Goal: Task Accomplishment & Management: Manage account settings

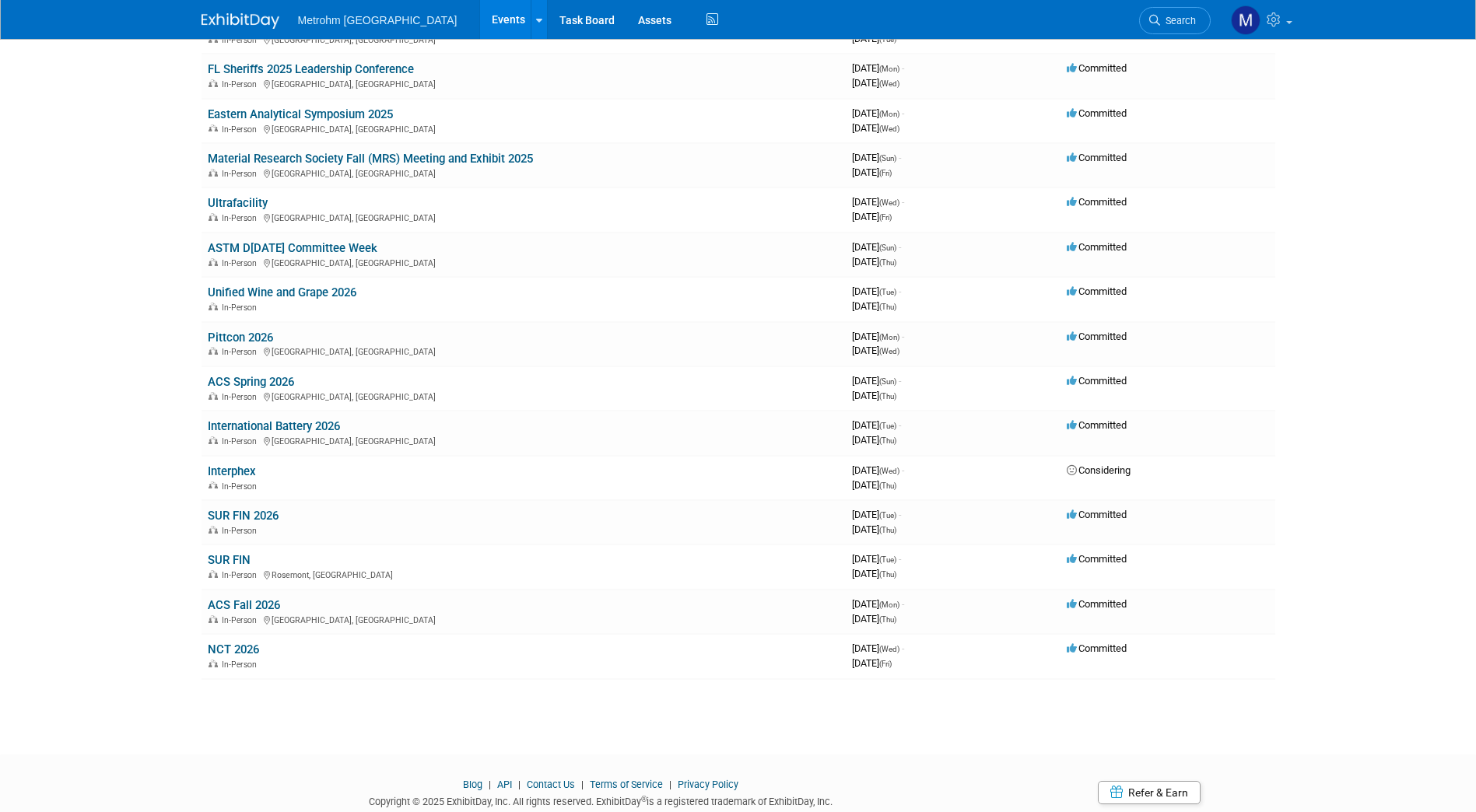
scroll to position [651, 0]
click at [269, 377] on link "ACS Spring 2026" at bounding box center [251, 381] width 86 height 14
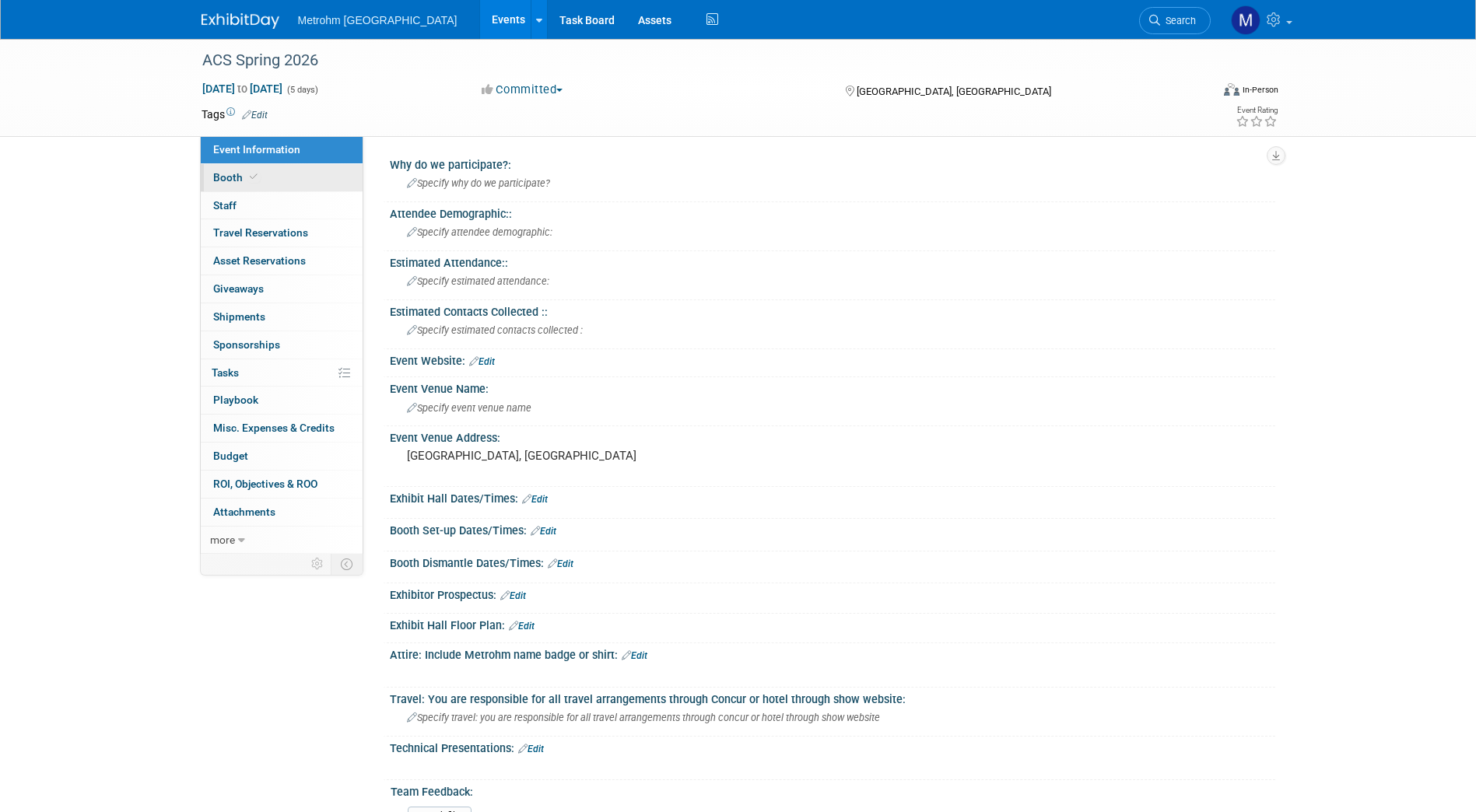
click at [334, 181] on link "Booth" at bounding box center [281, 177] width 161 height 27
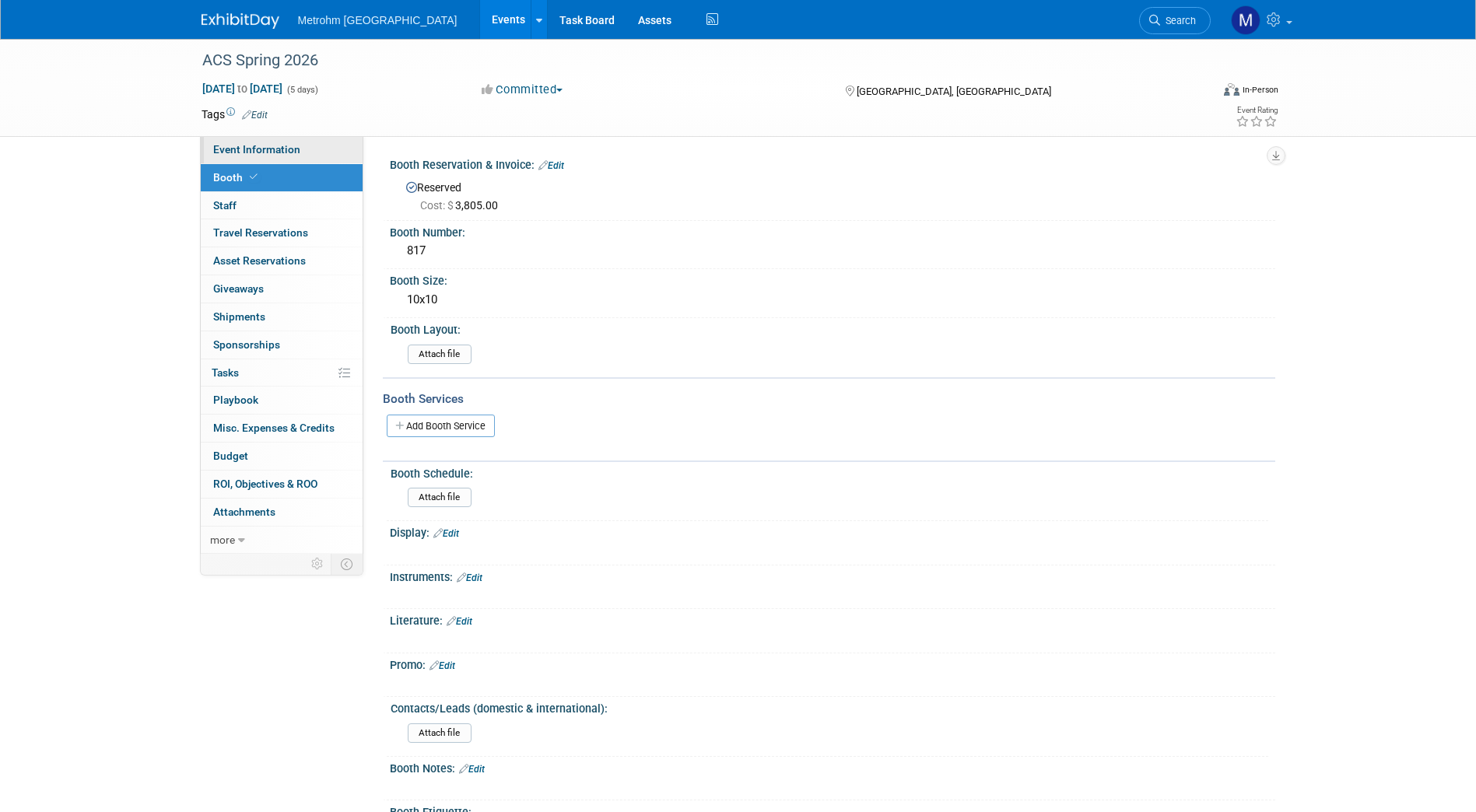
click at [330, 158] on link "Event Information" at bounding box center [281, 150] width 161 height 27
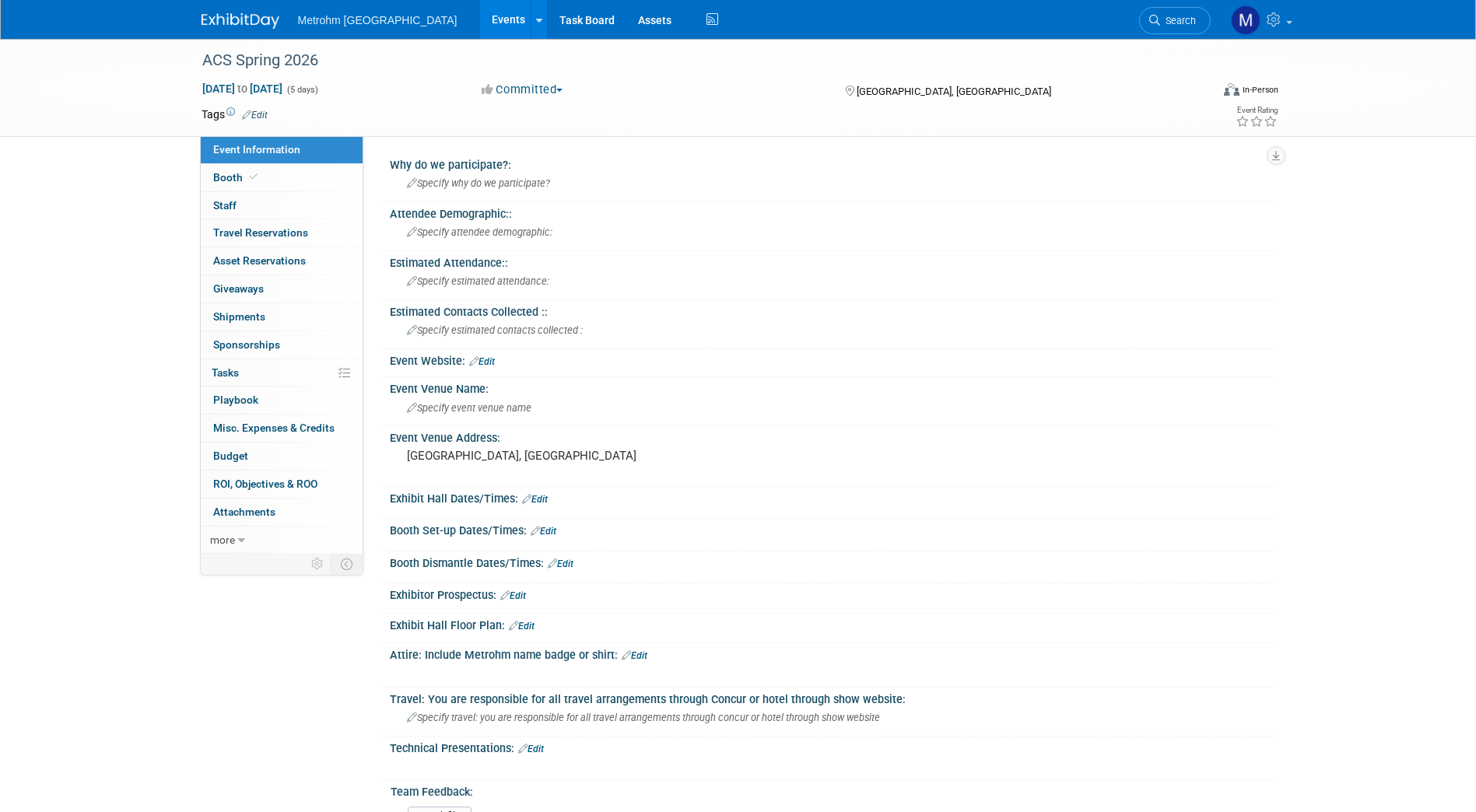
click at [272, 18] on img at bounding box center [240, 21] width 78 height 15
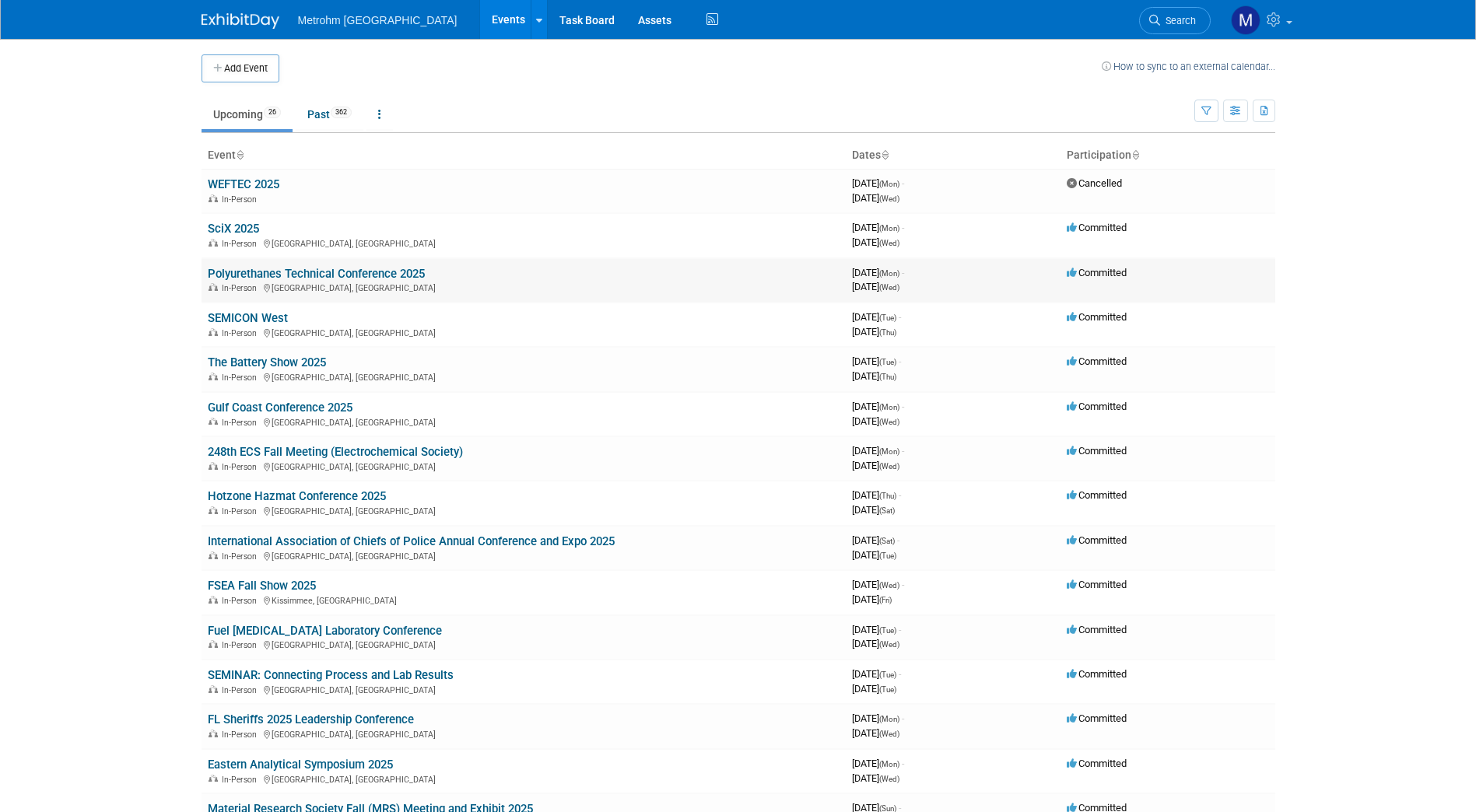
click at [269, 274] on link "Polyurethanes Technical Conference 2025" at bounding box center [316, 274] width 217 height 14
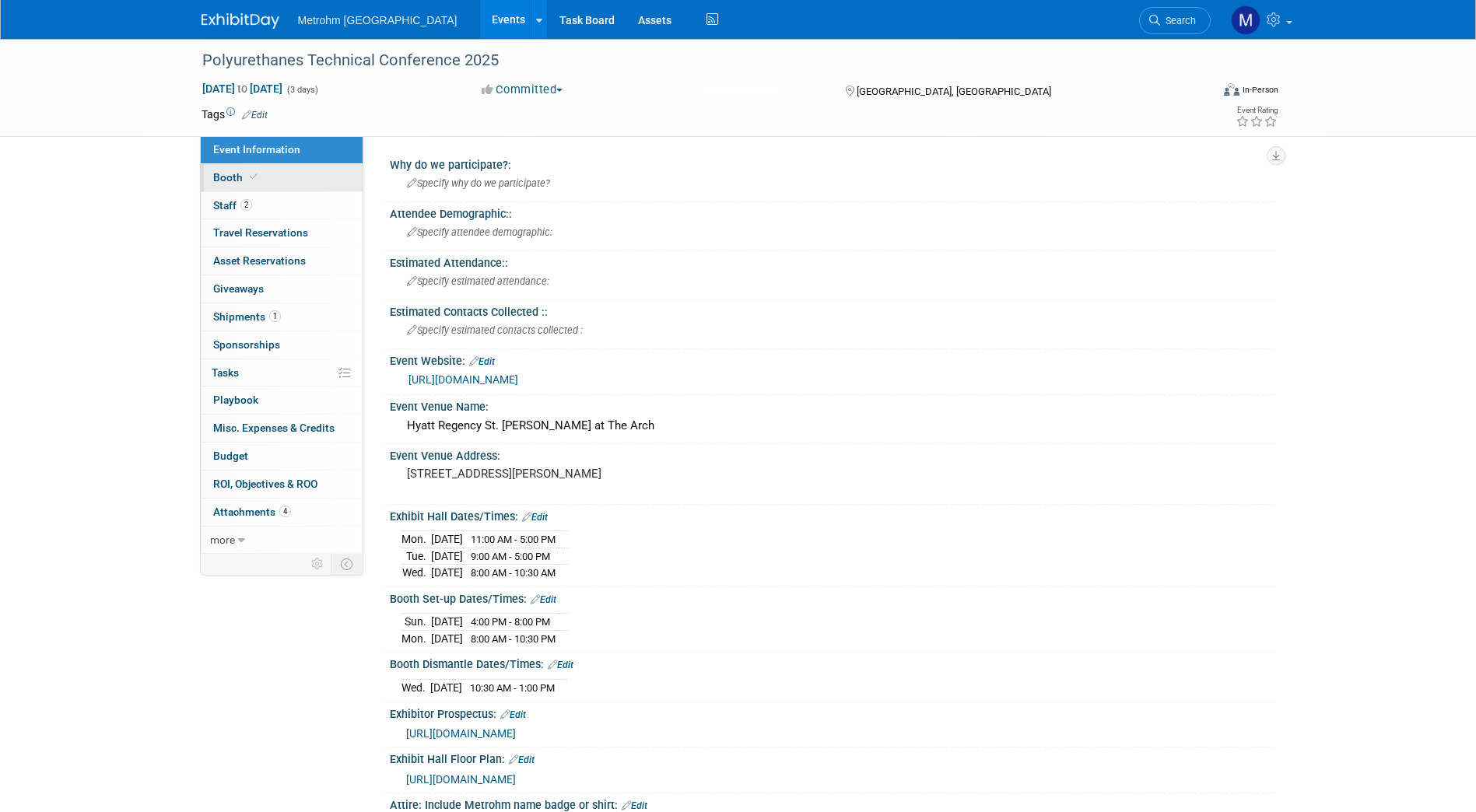
click at [284, 185] on link "Booth" at bounding box center [281, 177] width 161 height 27
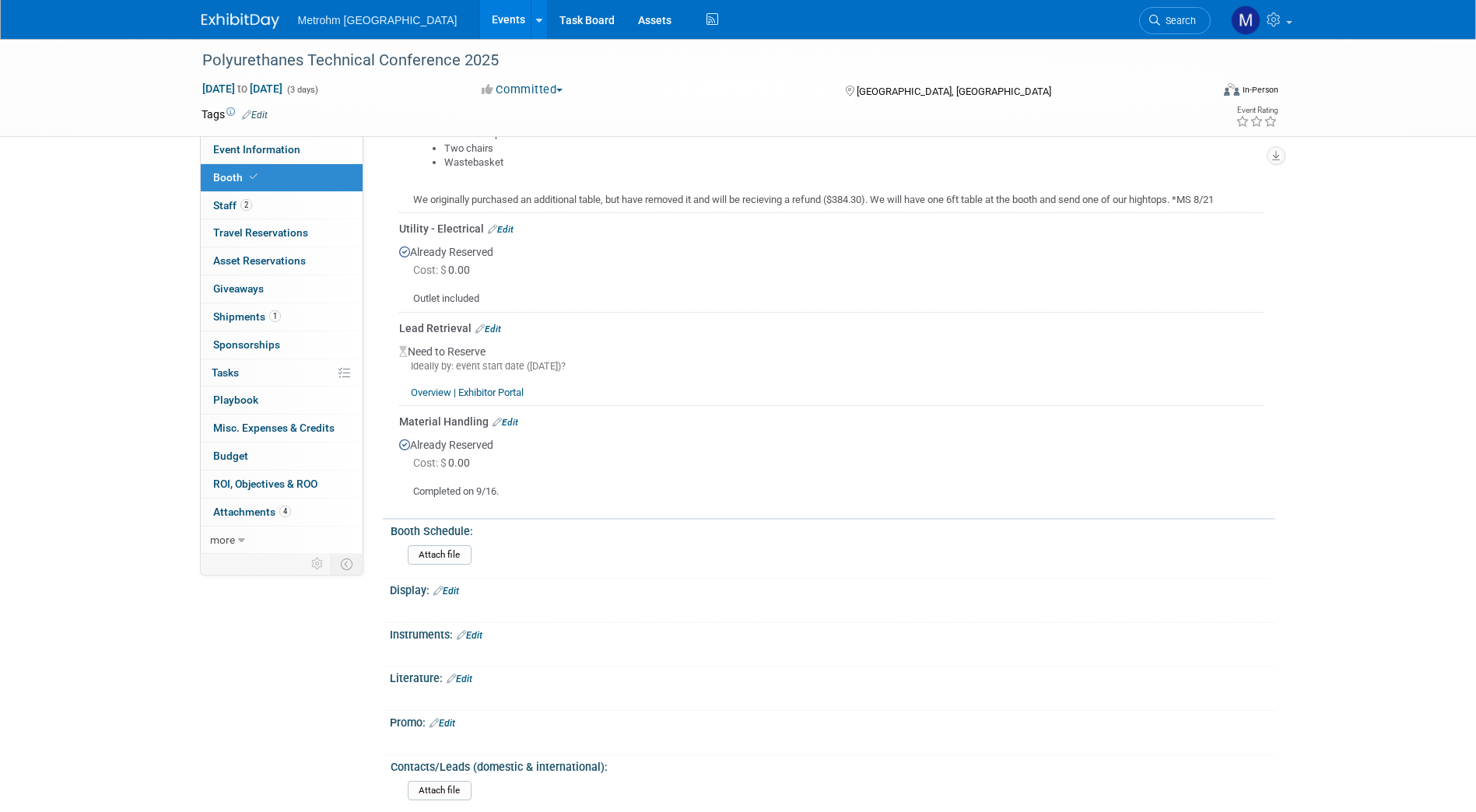
scroll to position [473, 0]
click at [440, 395] on link "Overview | Exhibitor Portal" at bounding box center [467, 391] width 112 height 12
click at [495, 330] on link "Edit" at bounding box center [488, 328] width 25 height 11
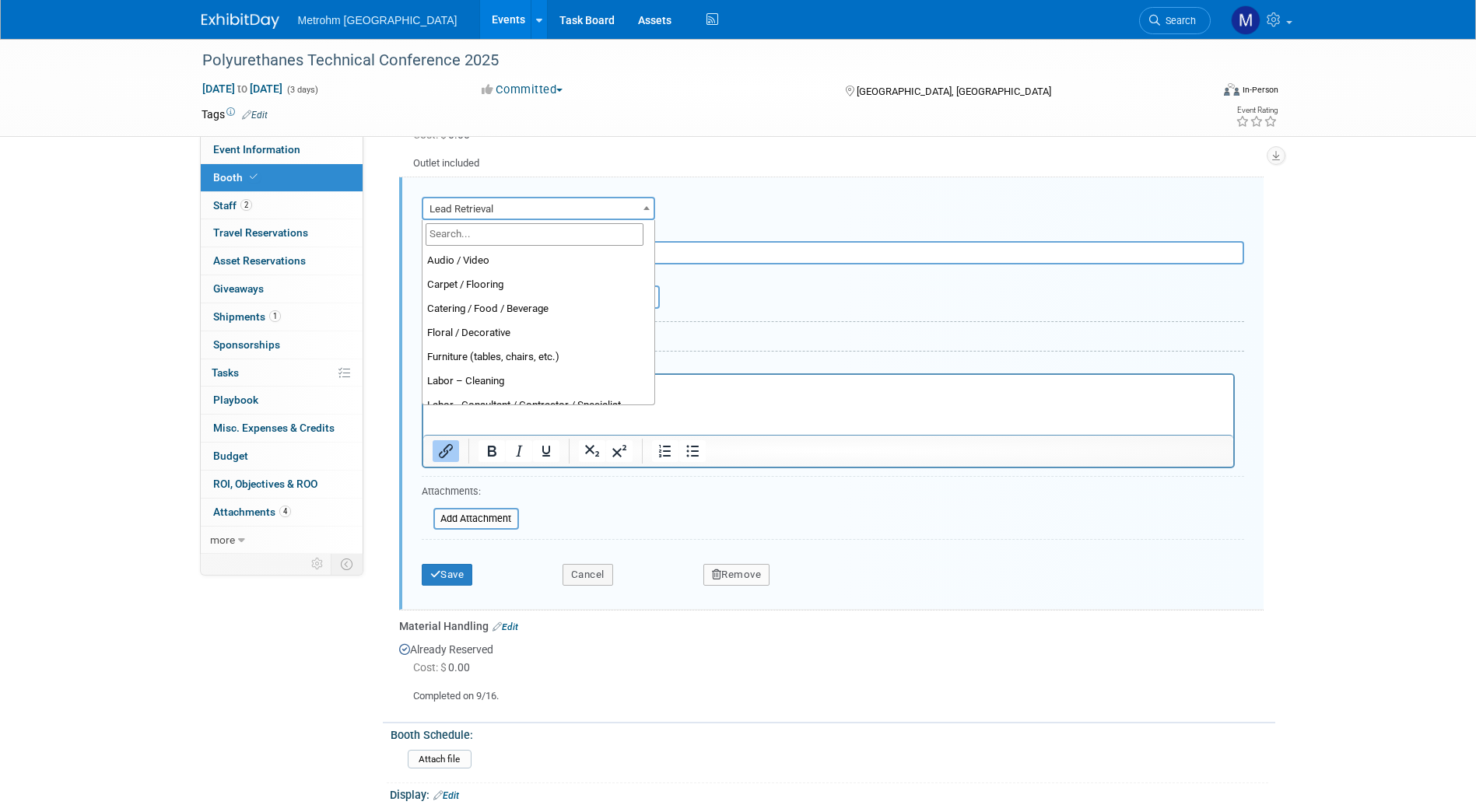
scroll to position [289, 0]
click at [552, 211] on span "Lead Retrieval" at bounding box center [538, 210] width 230 height 22
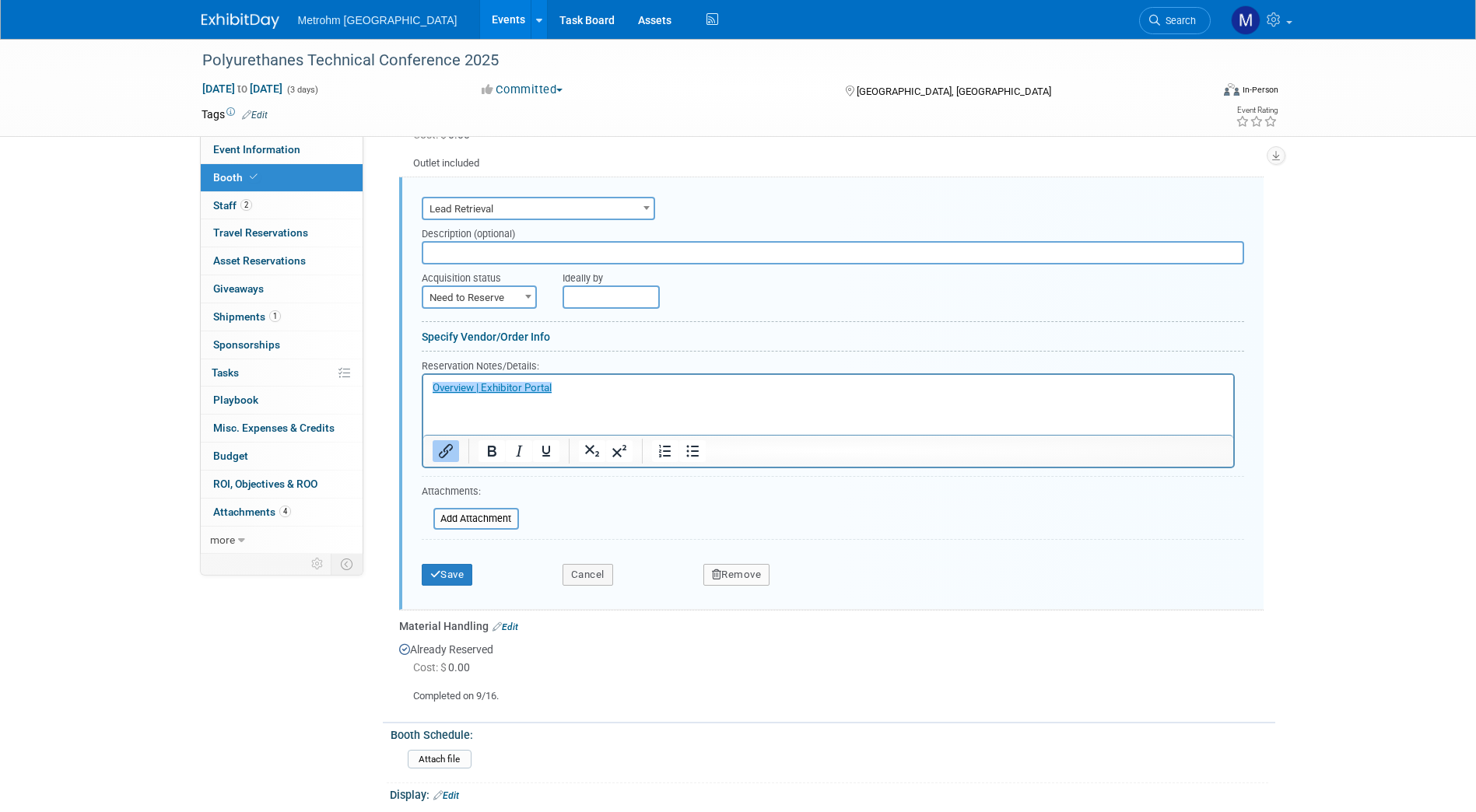
click at [552, 211] on span "Lead Retrieval" at bounding box center [538, 210] width 230 height 22
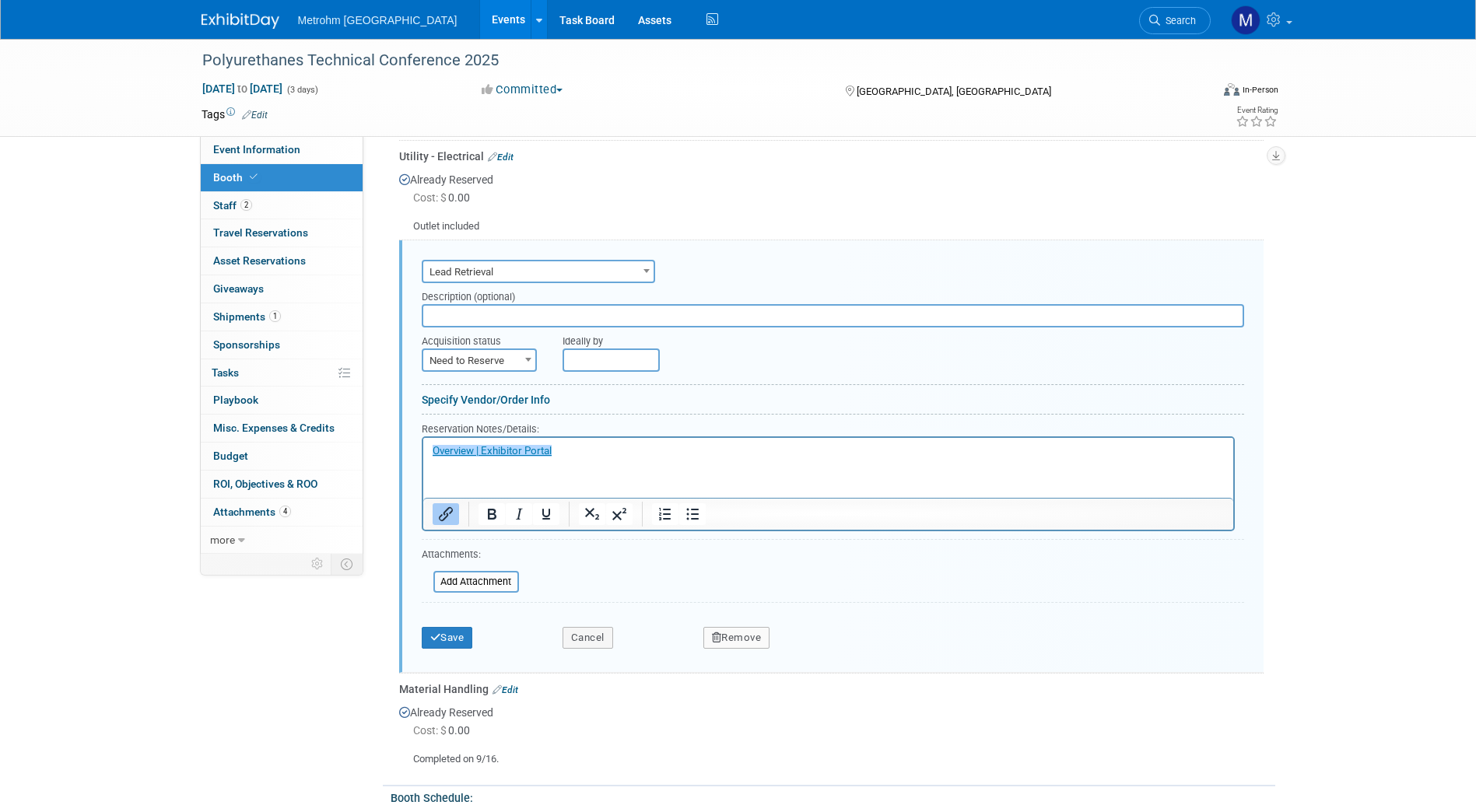
scroll to position [586, 0]
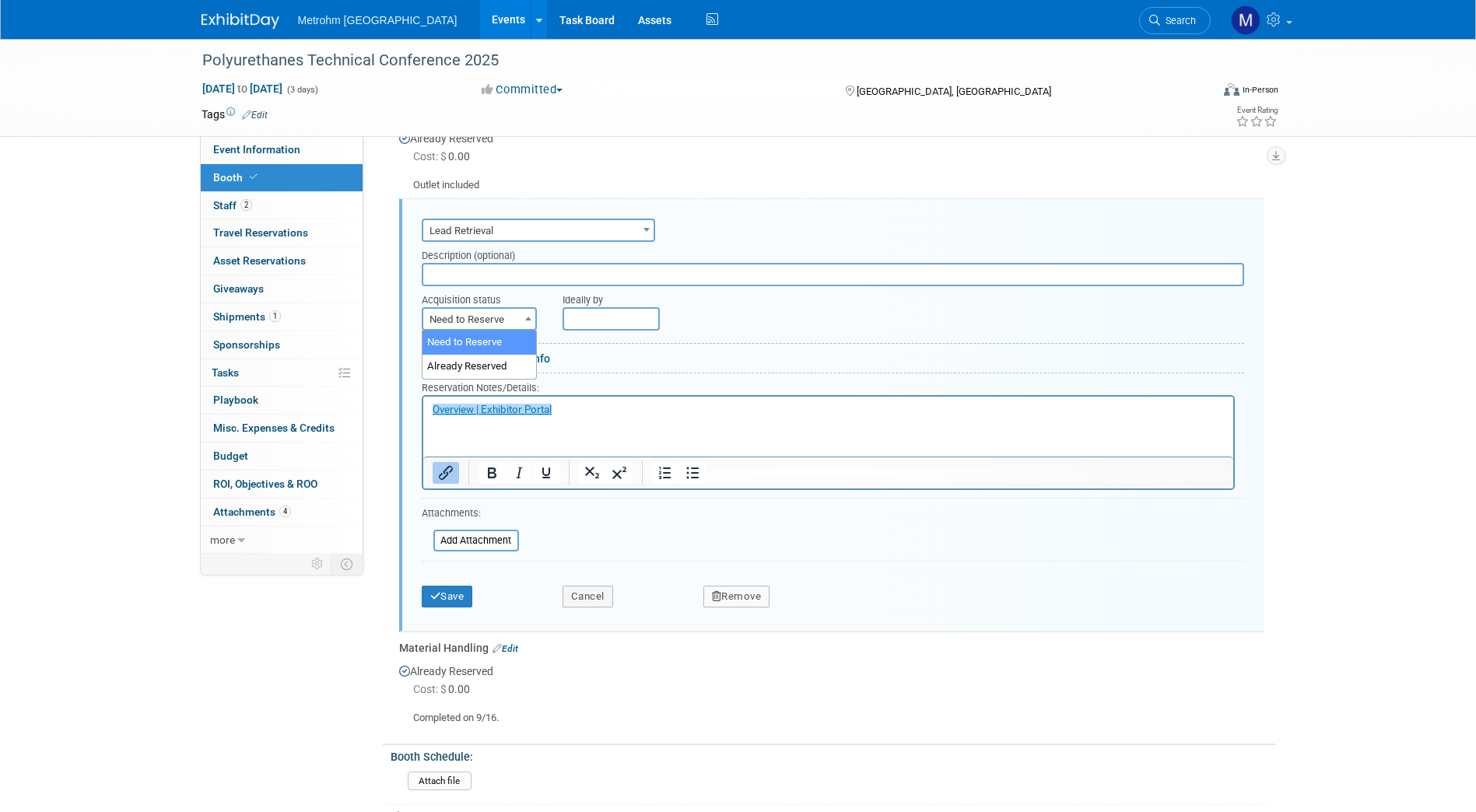
click at [517, 323] on span "Need to Reserve" at bounding box center [479, 319] width 112 height 22
select select "2"
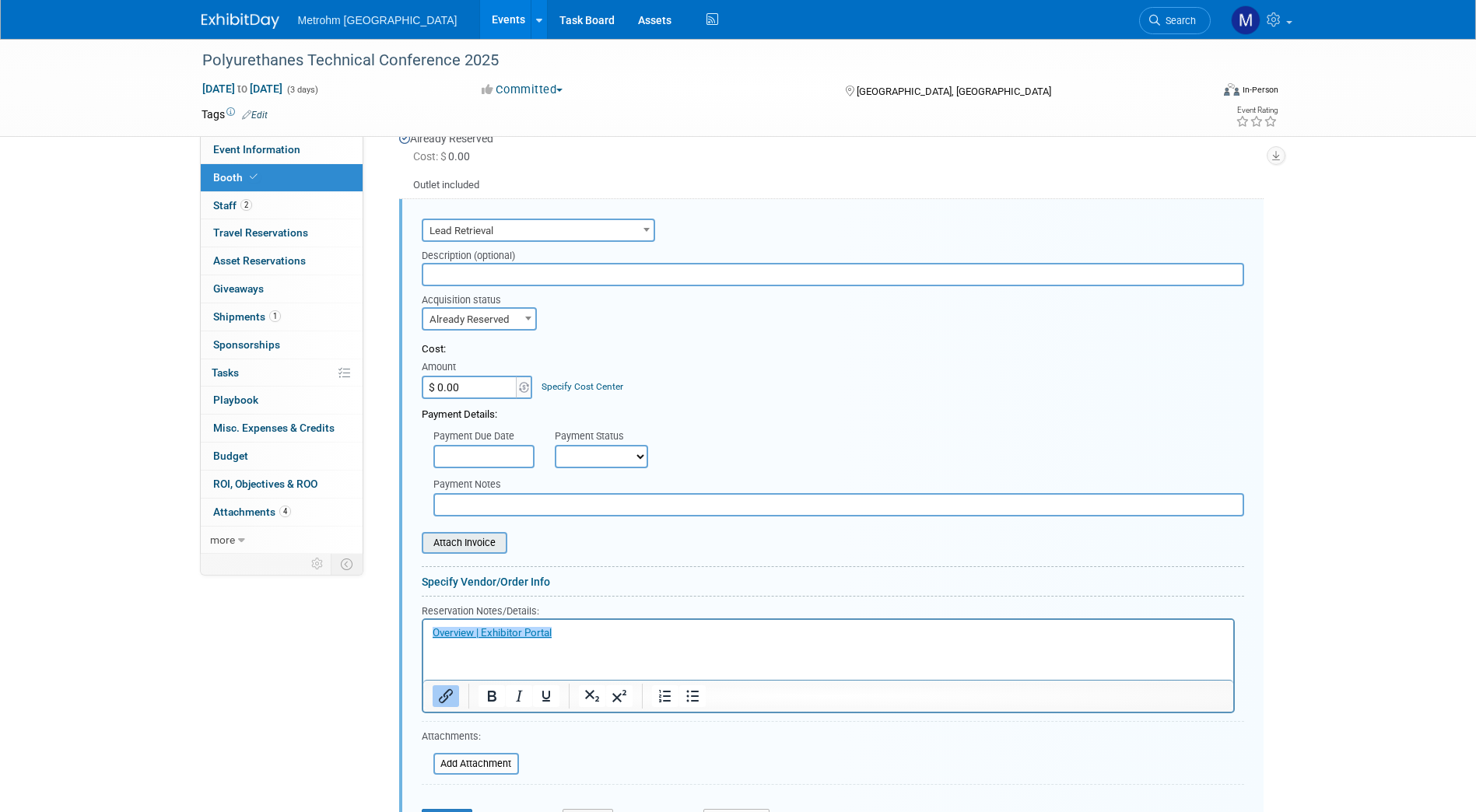
click at [468, 548] on input "file" at bounding box center [413, 542] width 185 height 19
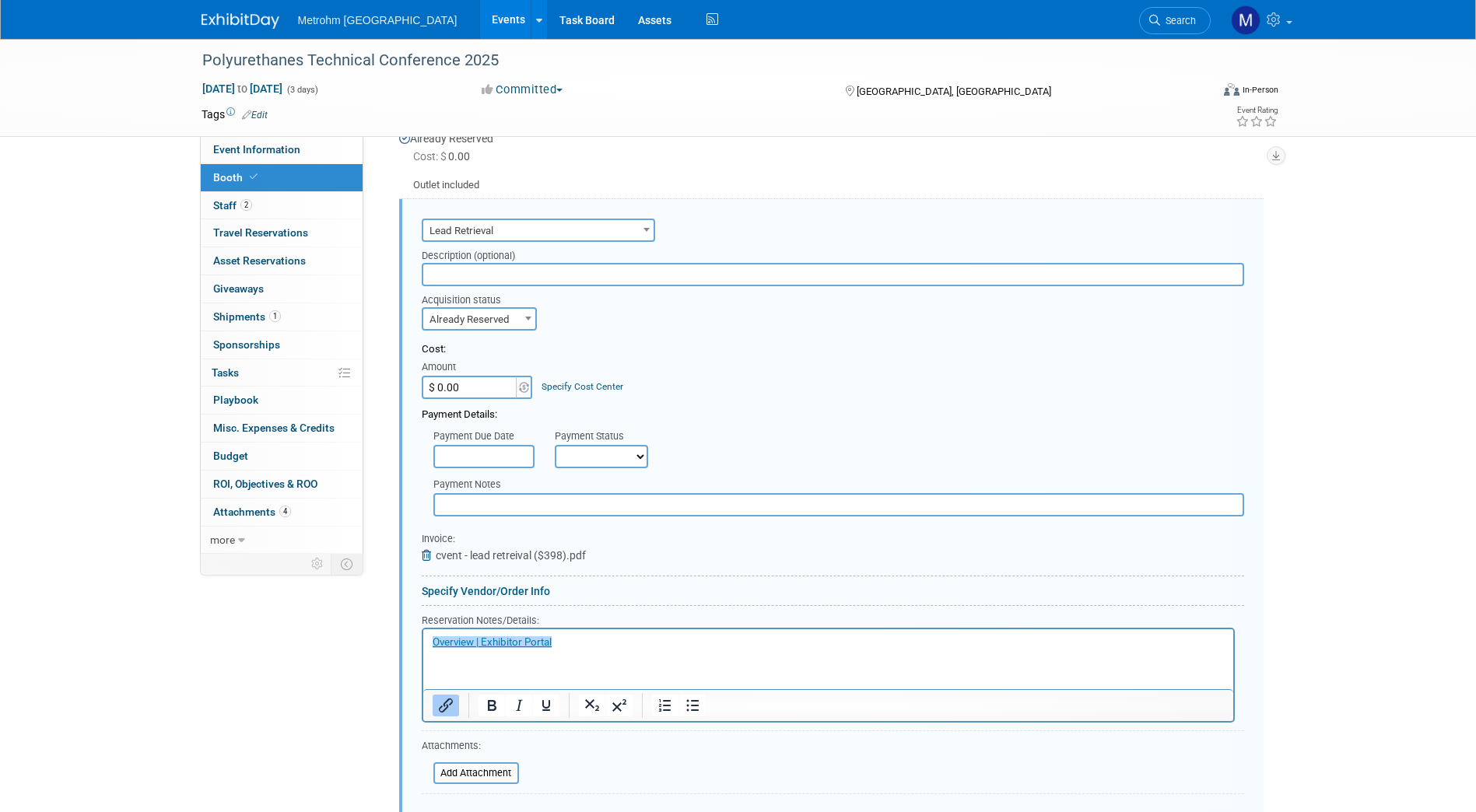
click at [471, 378] on input "$ 0.00" at bounding box center [470, 388] width 97 height 24
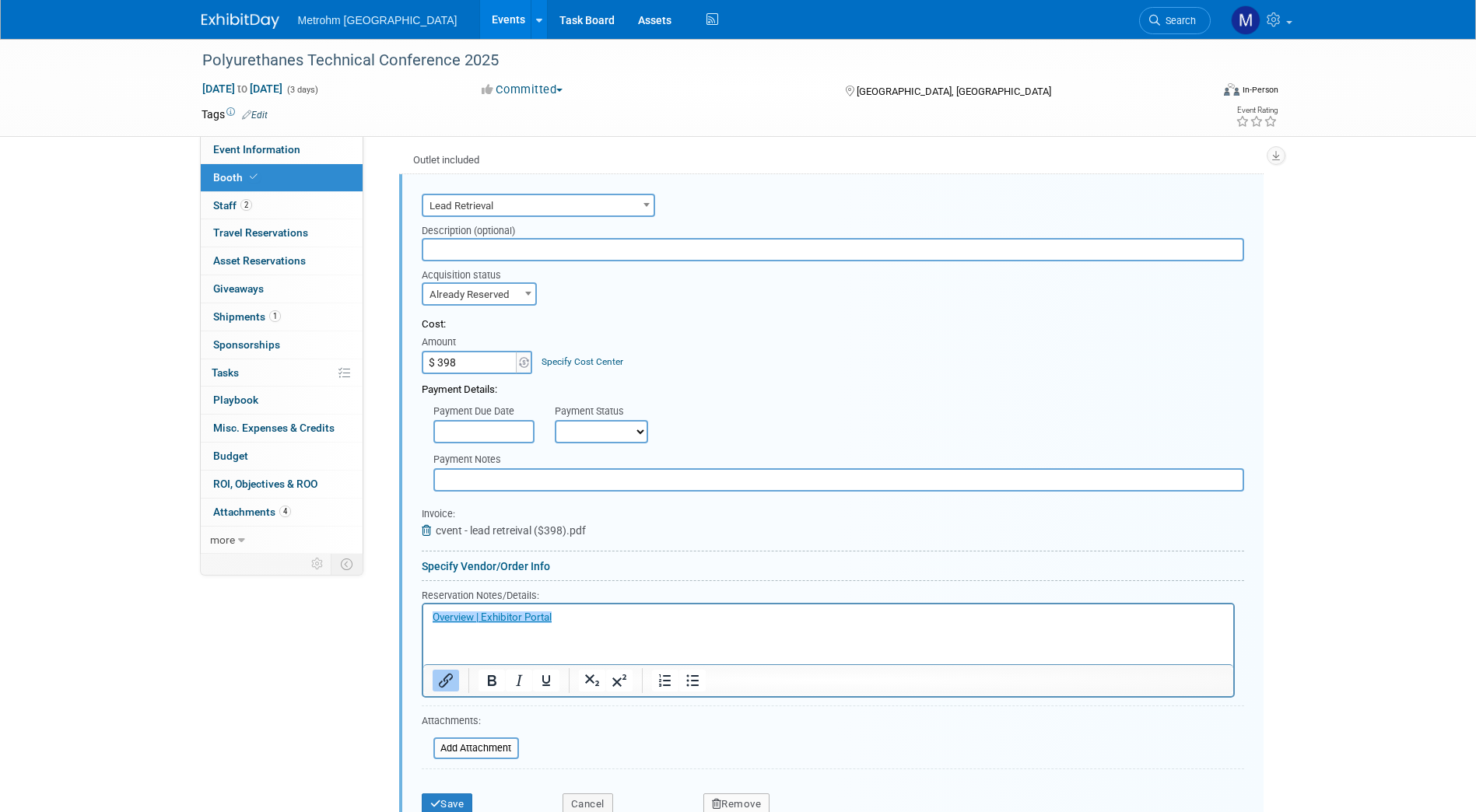
scroll to position [611, 0]
type input "$ 398.00"
click at [430, 624] on html "﻿Overview | Exhibitor Portal" at bounding box center [828, 613] width 810 height 21
click at [431, 612] on body "﻿Overview | Exhibitor Portal" at bounding box center [828, 616] width 794 height 14
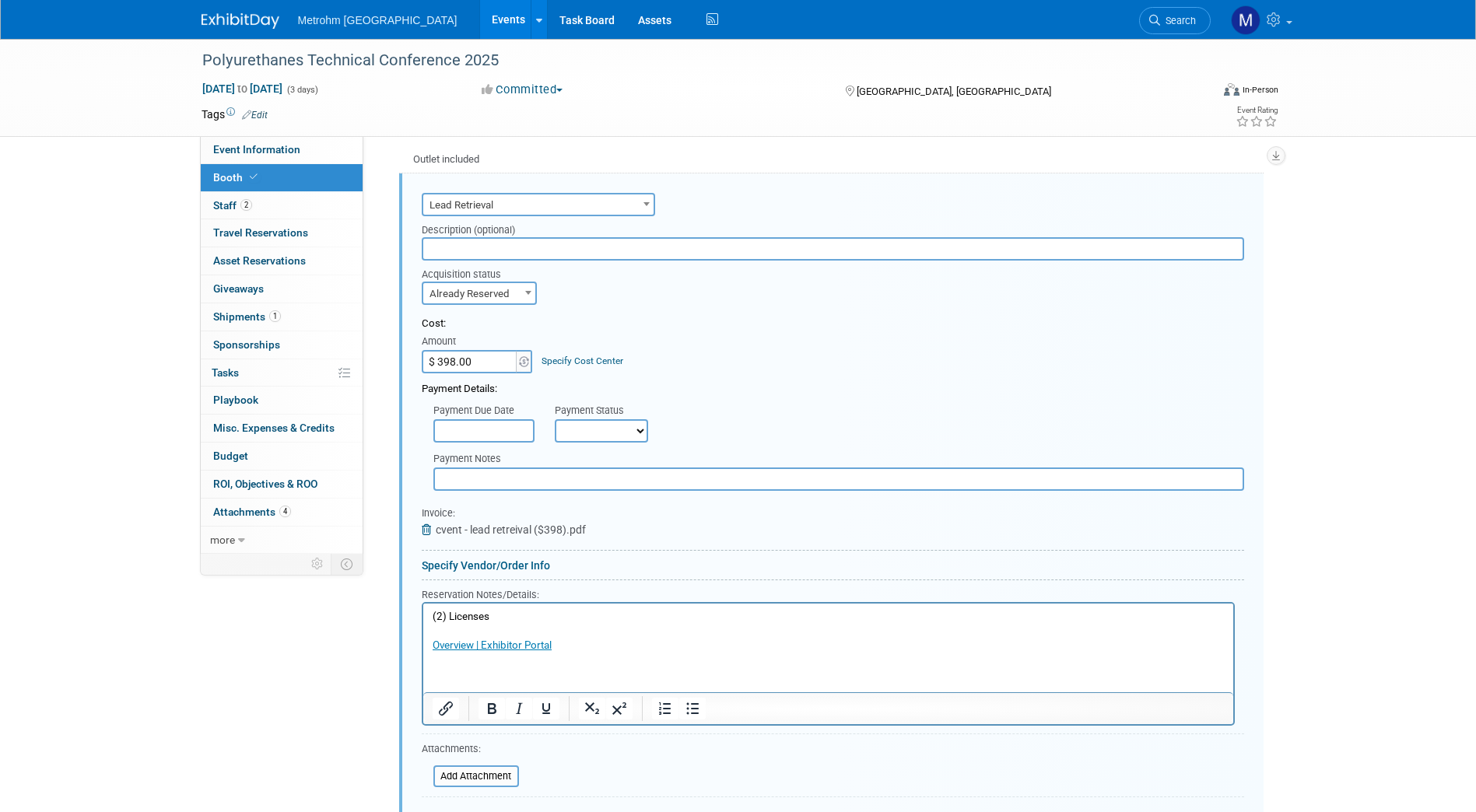
scroll to position [737, 0]
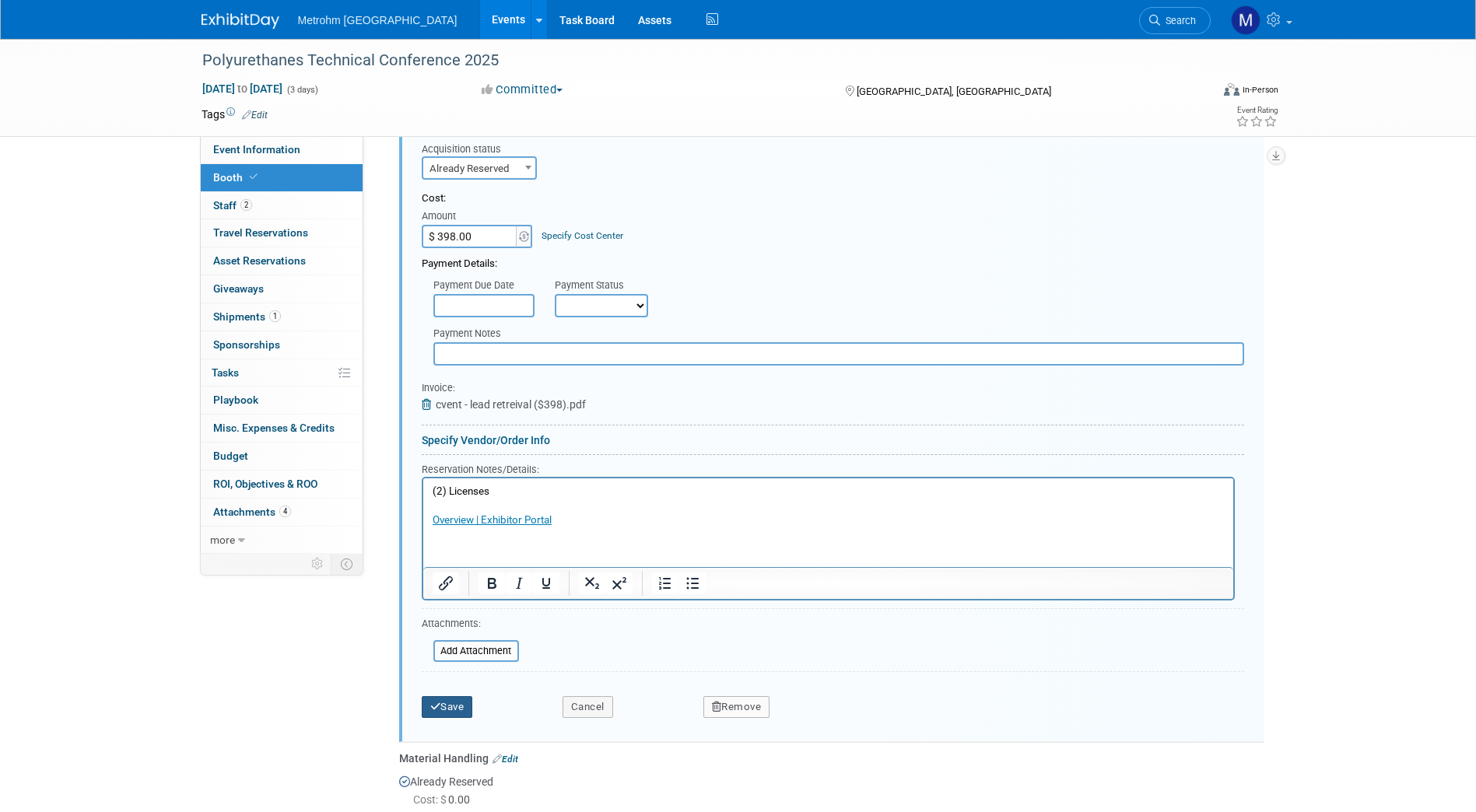
click at [458, 704] on button "Save" at bounding box center [447, 707] width 52 height 22
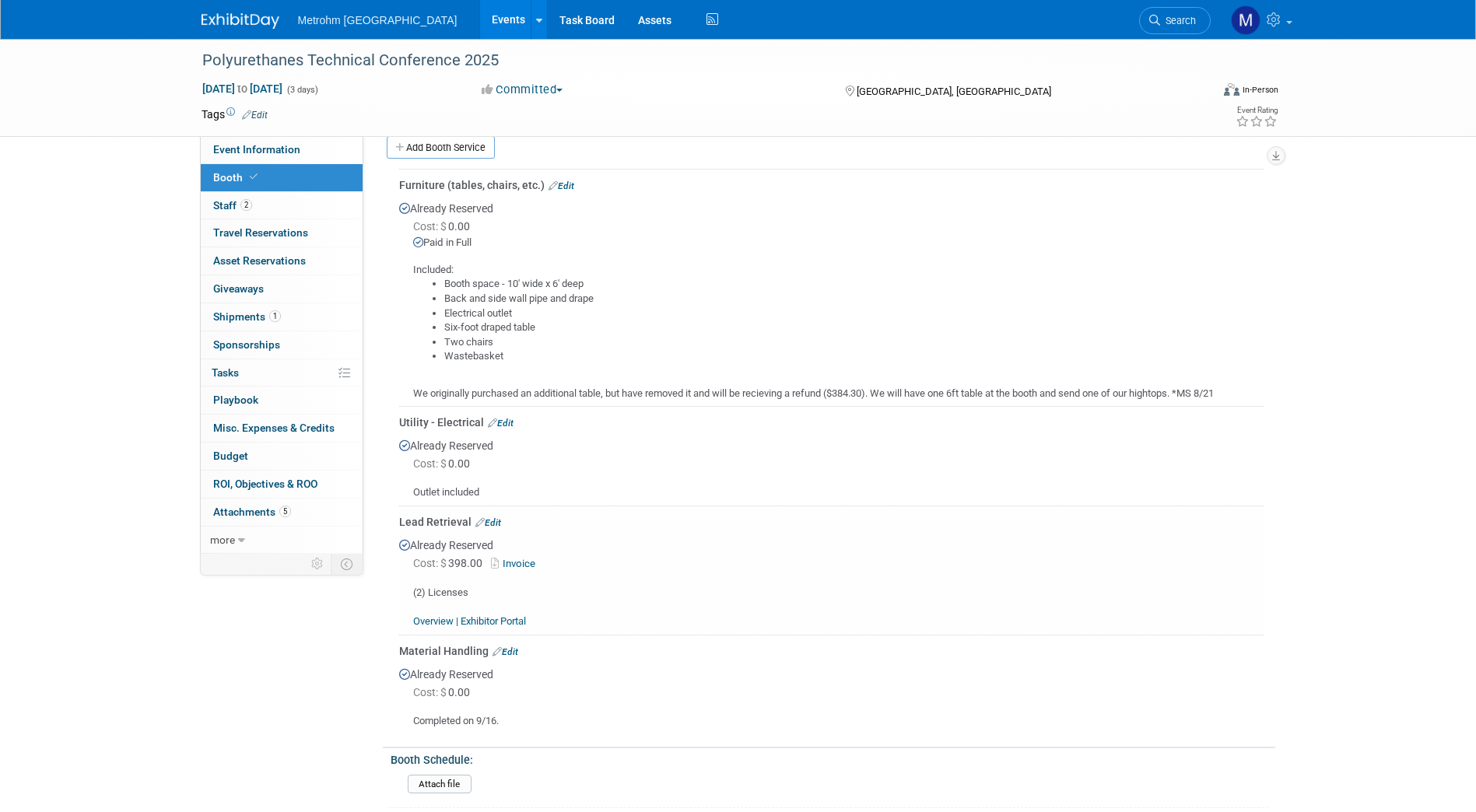
scroll to position [278, 0]
click at [303, 218] on link "2 Staff 2" at bounding box center [281, 205] width 161 height 27
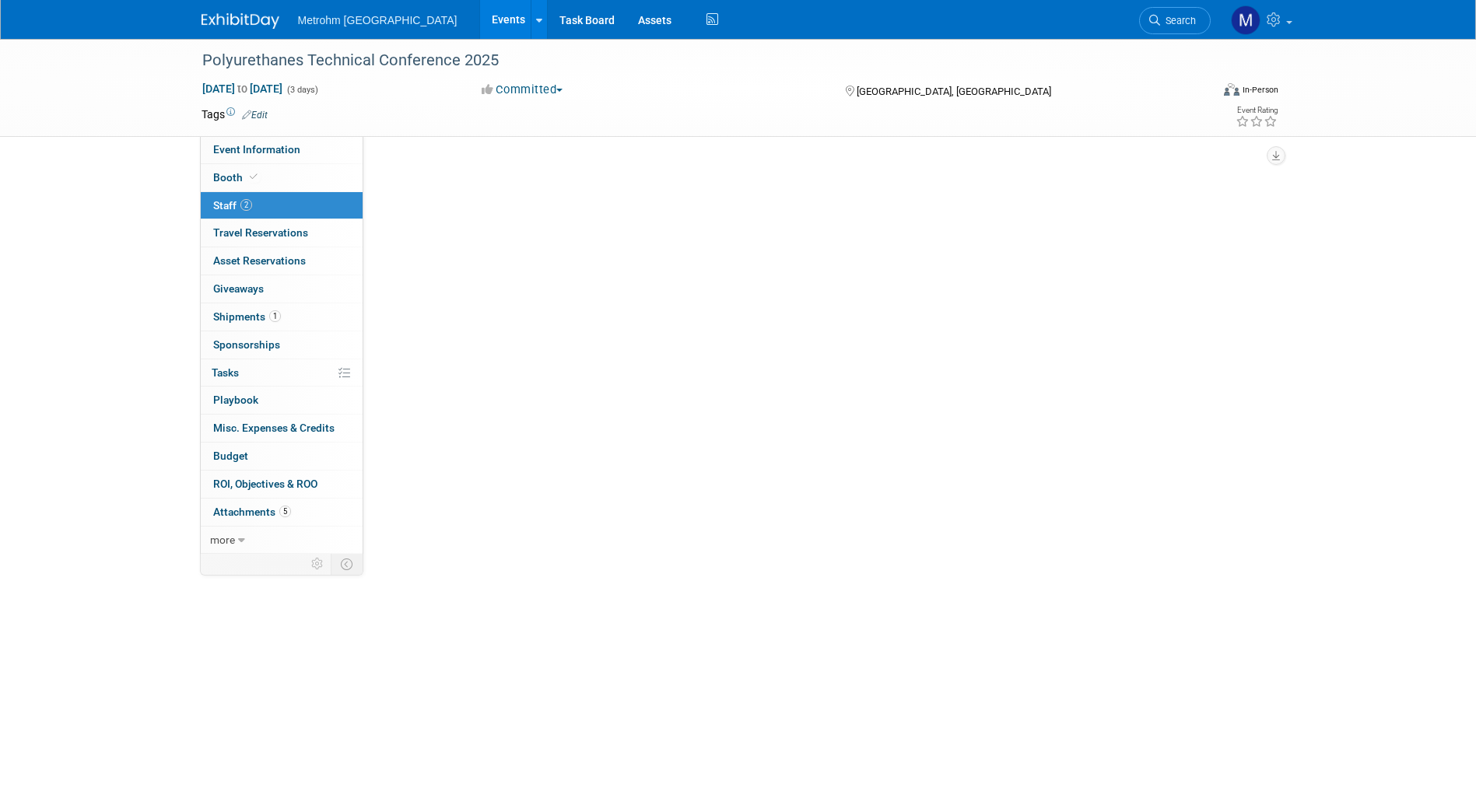
scroll to position [0, 0]
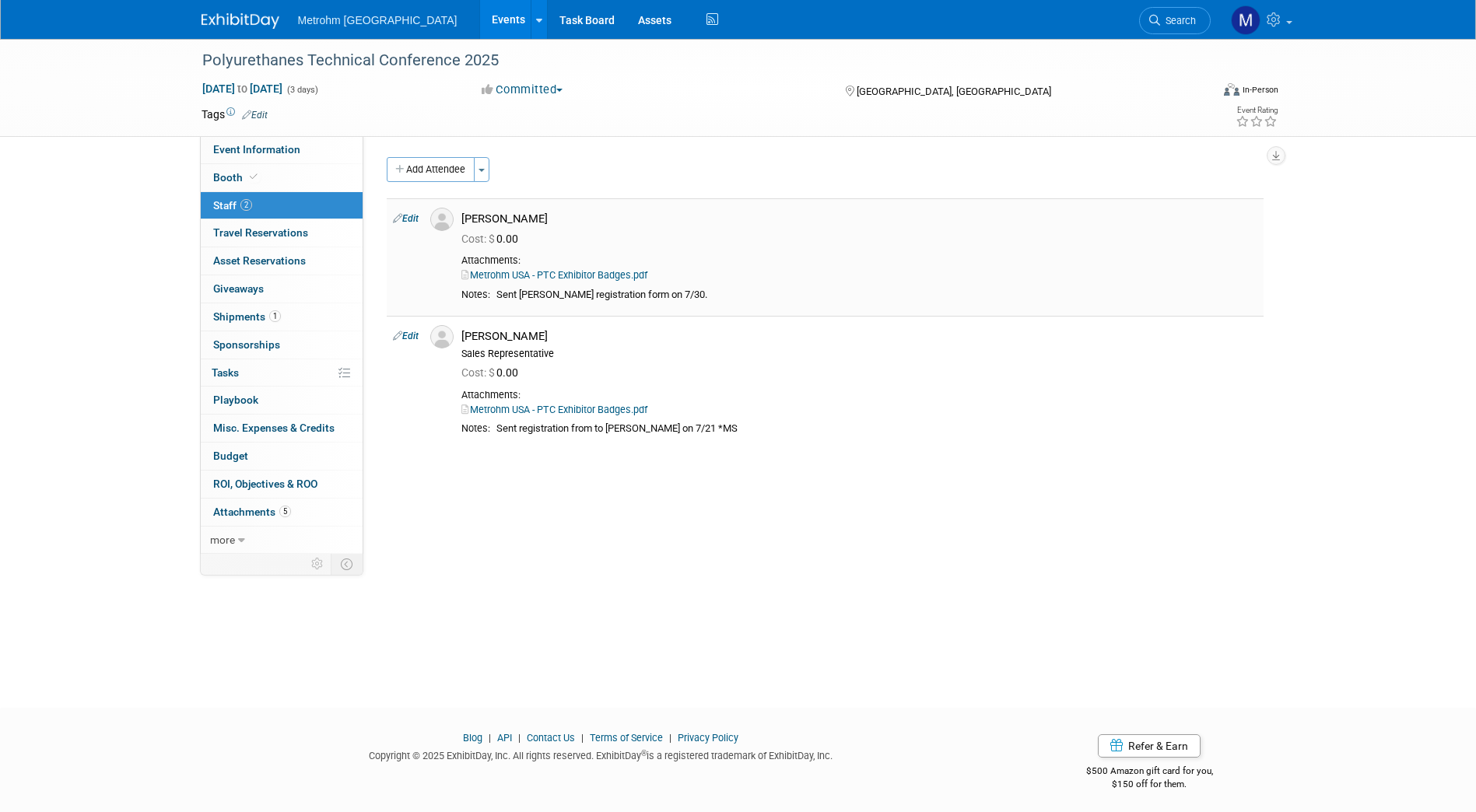
drag, startPoint x: 540, startPoint y: 221, endPoint x: 467, endPoint y: 217, distance: 73.1
click at [467, 217] on div "[PERSON_NAME]" at bounding box center [860, 218] width 796 height 14
drag, startPoint x: 545, startPoint y: 219, endPoint x: 463, endPoint y: 219, distance: 82.0
click at [463, 219] on div "[PERSON_NAME]" at bounding box center [860, 218] width 796 height 14
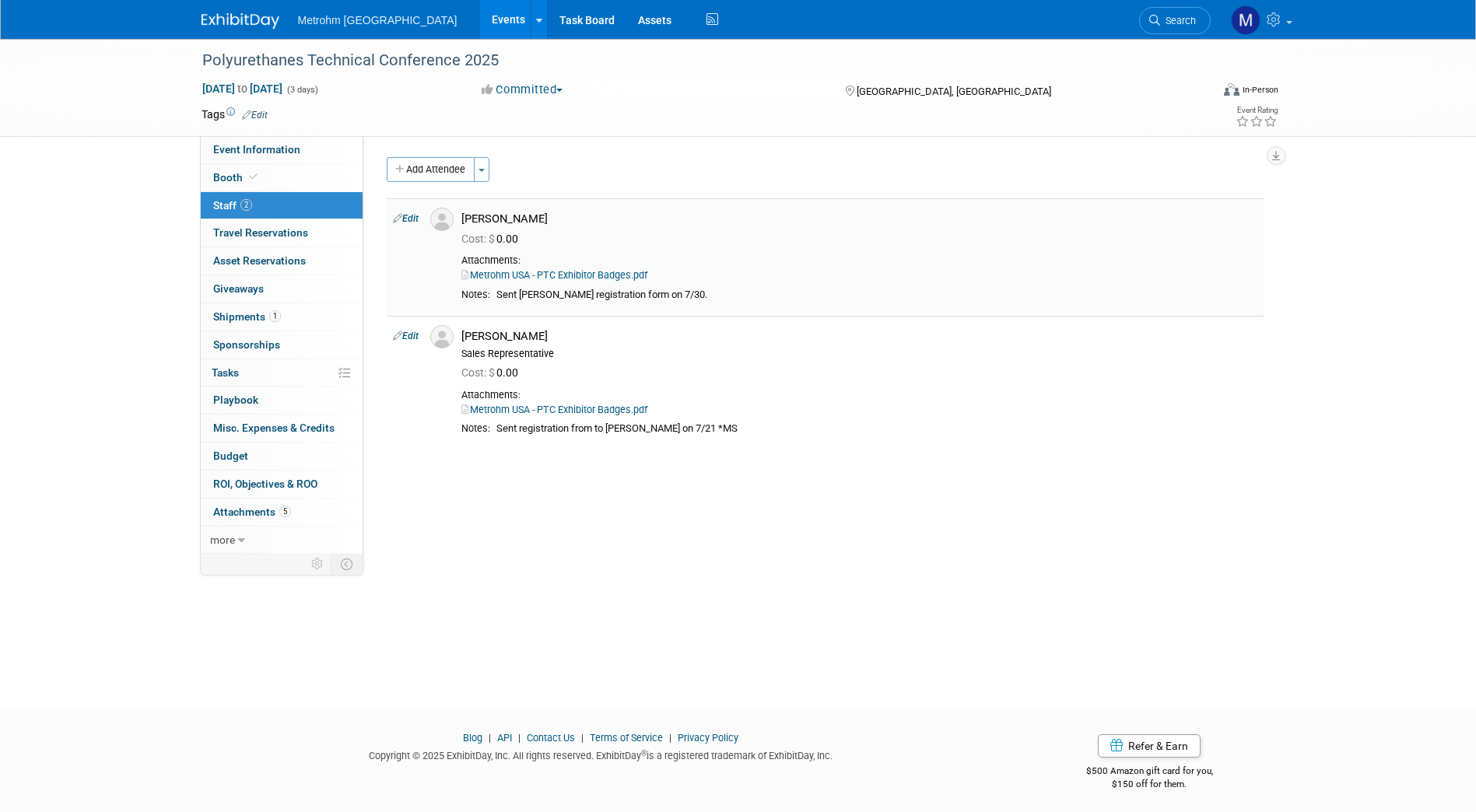
copy div "[PERSON_NAME]"
drag, startPoint x: 549, startPoint y: 334, endPoint x: 457, endPoint y: 336, distance: 92.0
click at [457, 336] on div "Parrish Fastenau Sales Representative" at bounding box center [859, 342] width 819 height 35
copy div "[PERSON_NAME]"
click at [257, 177] on span at bounding box center [254, 177] width 14 height 12
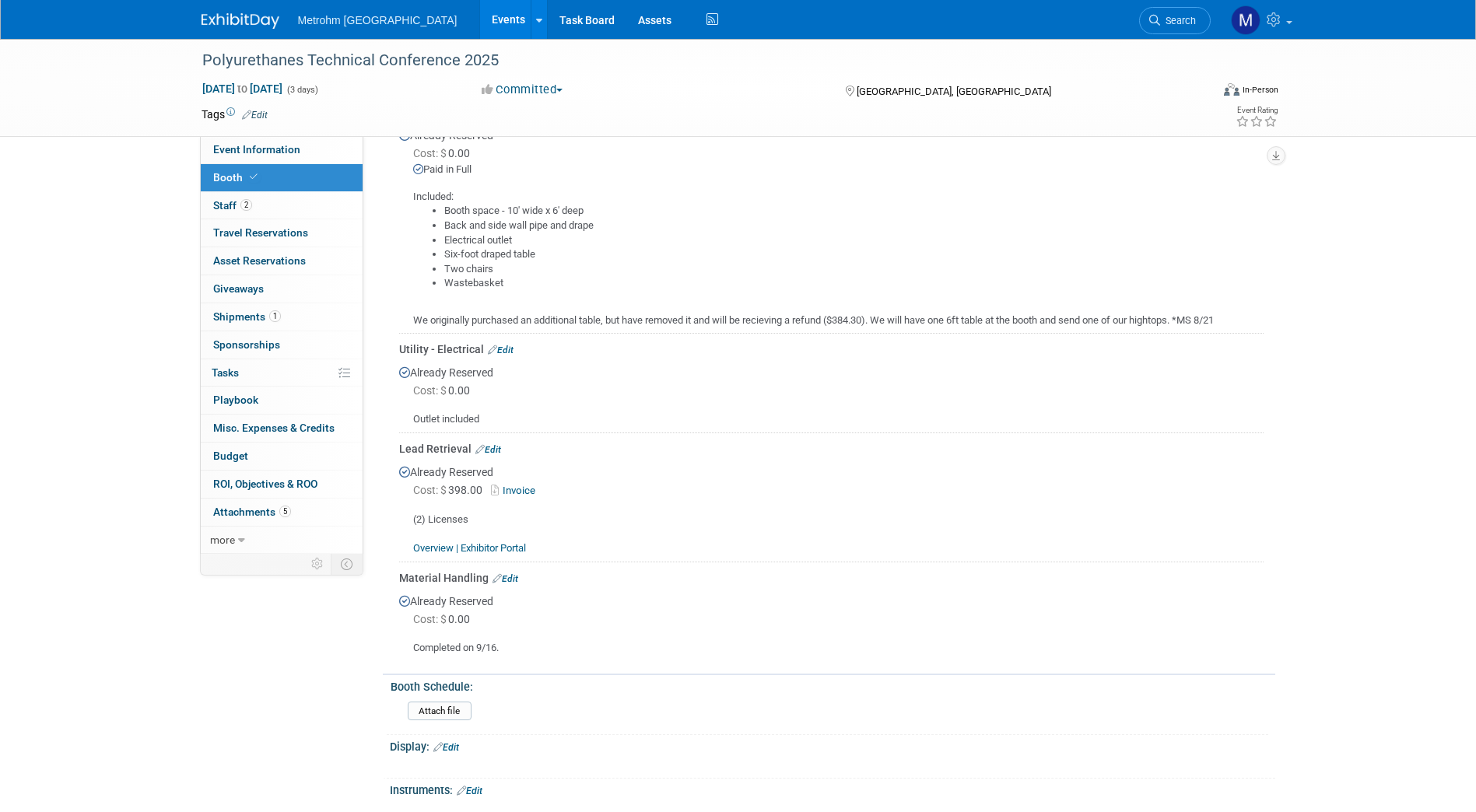
scroll to position [488, 0]
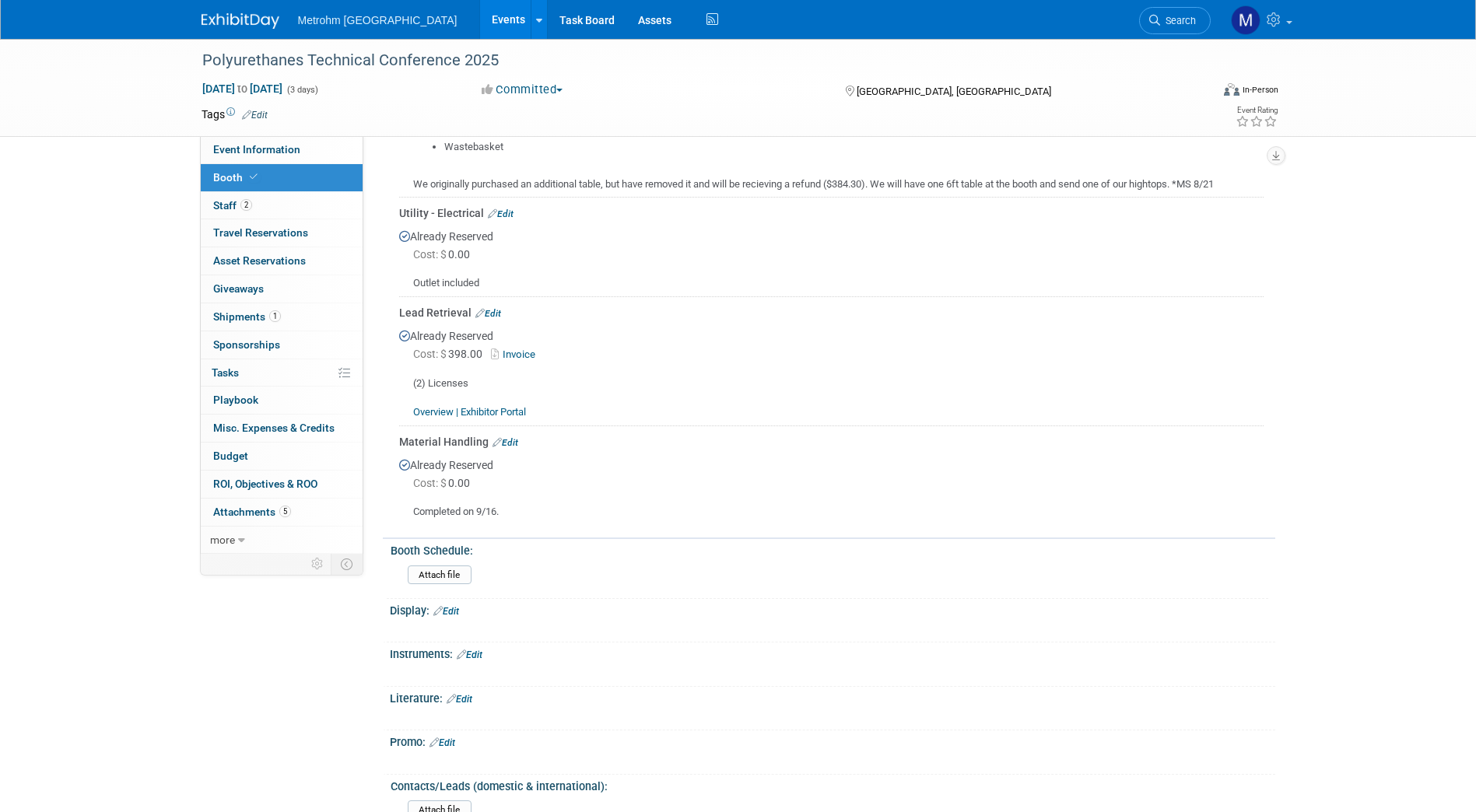
click at [493, 314] on link "Edit" at bounding box center [488, 313] width 25 height 11
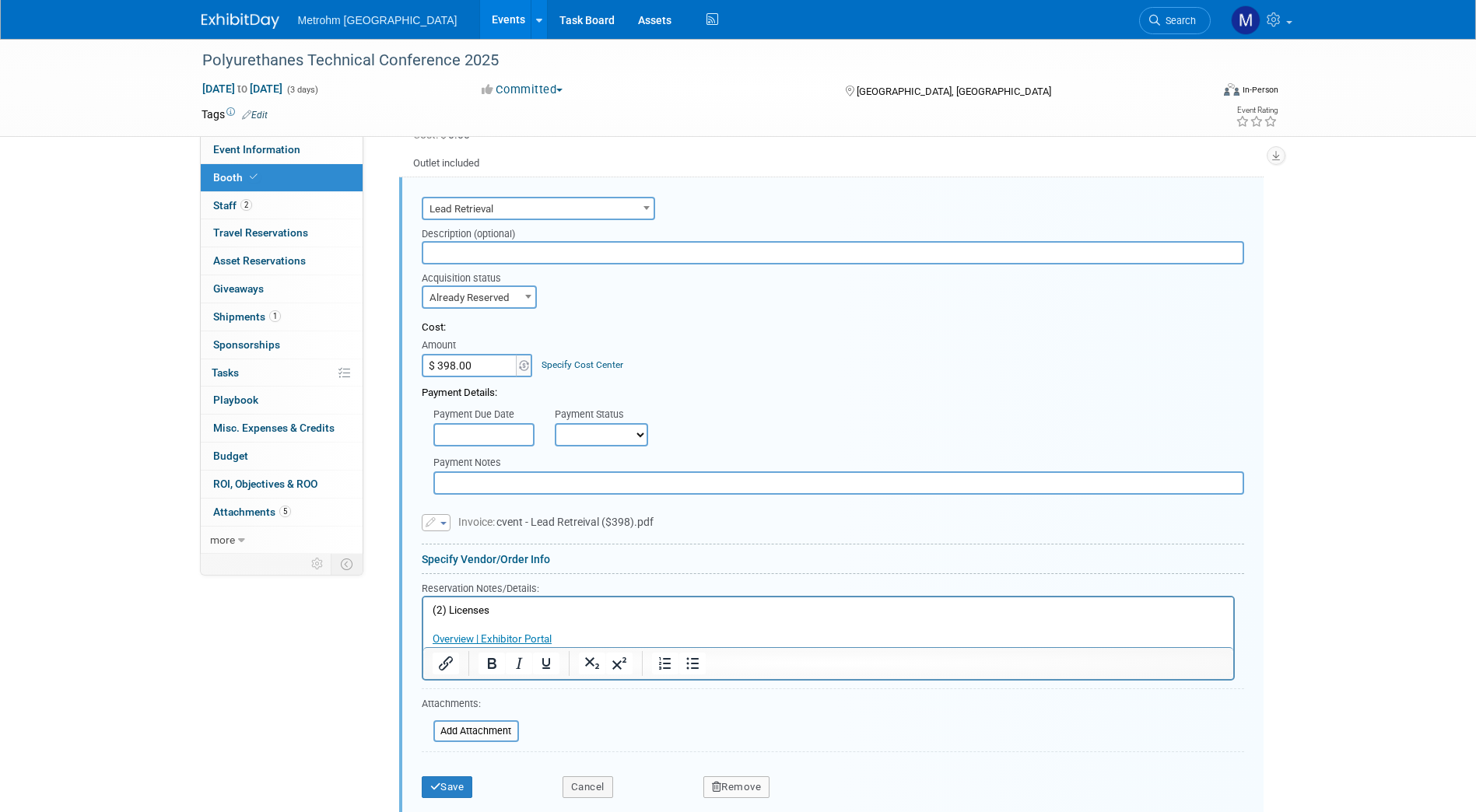
scroll to position [0, 0]
click at [568, 609] on p "(2) Licenses Overview | Exhibitor Portal" at bounding box center [828, 624] width 792 height 44
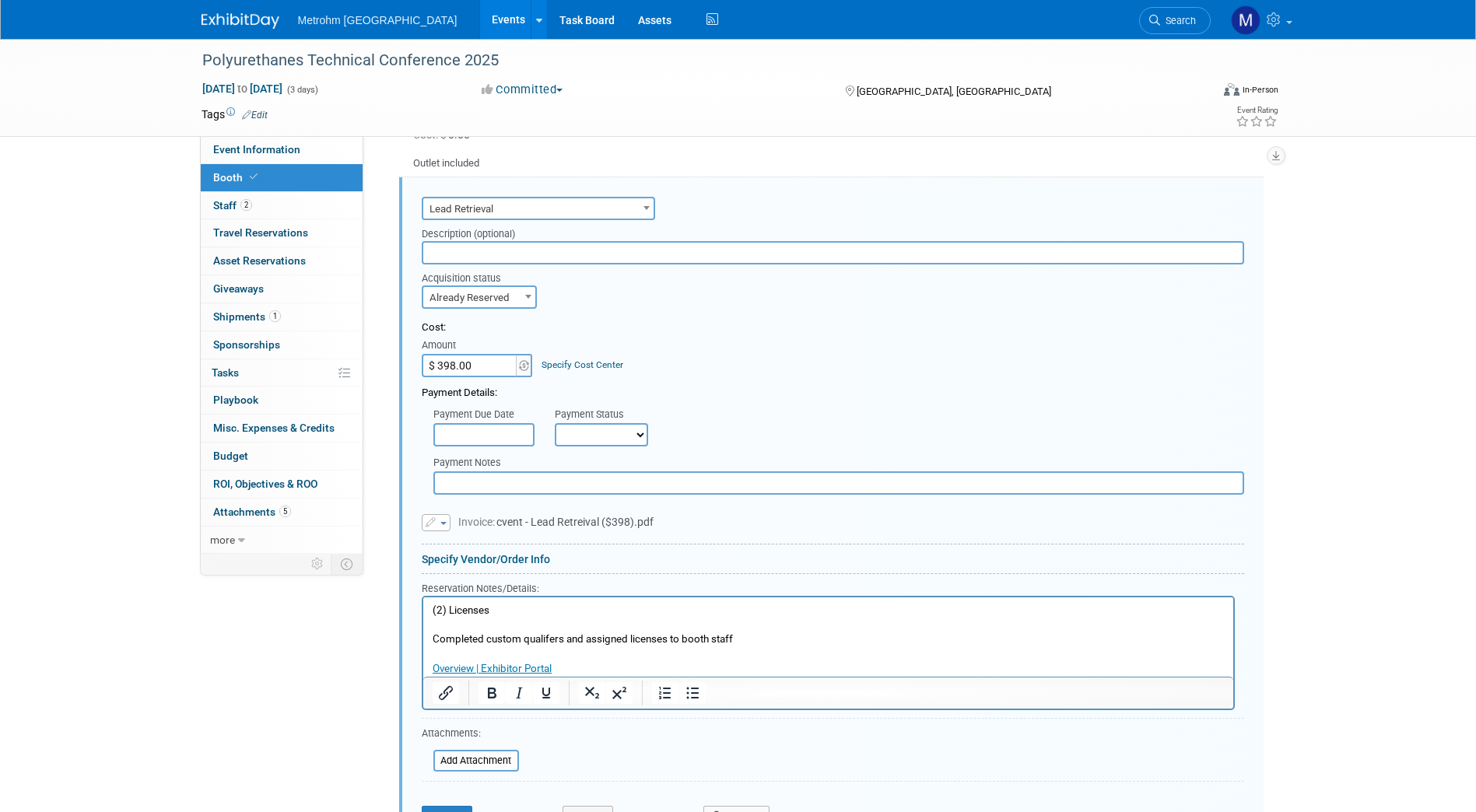
scroll to position [691, 0]
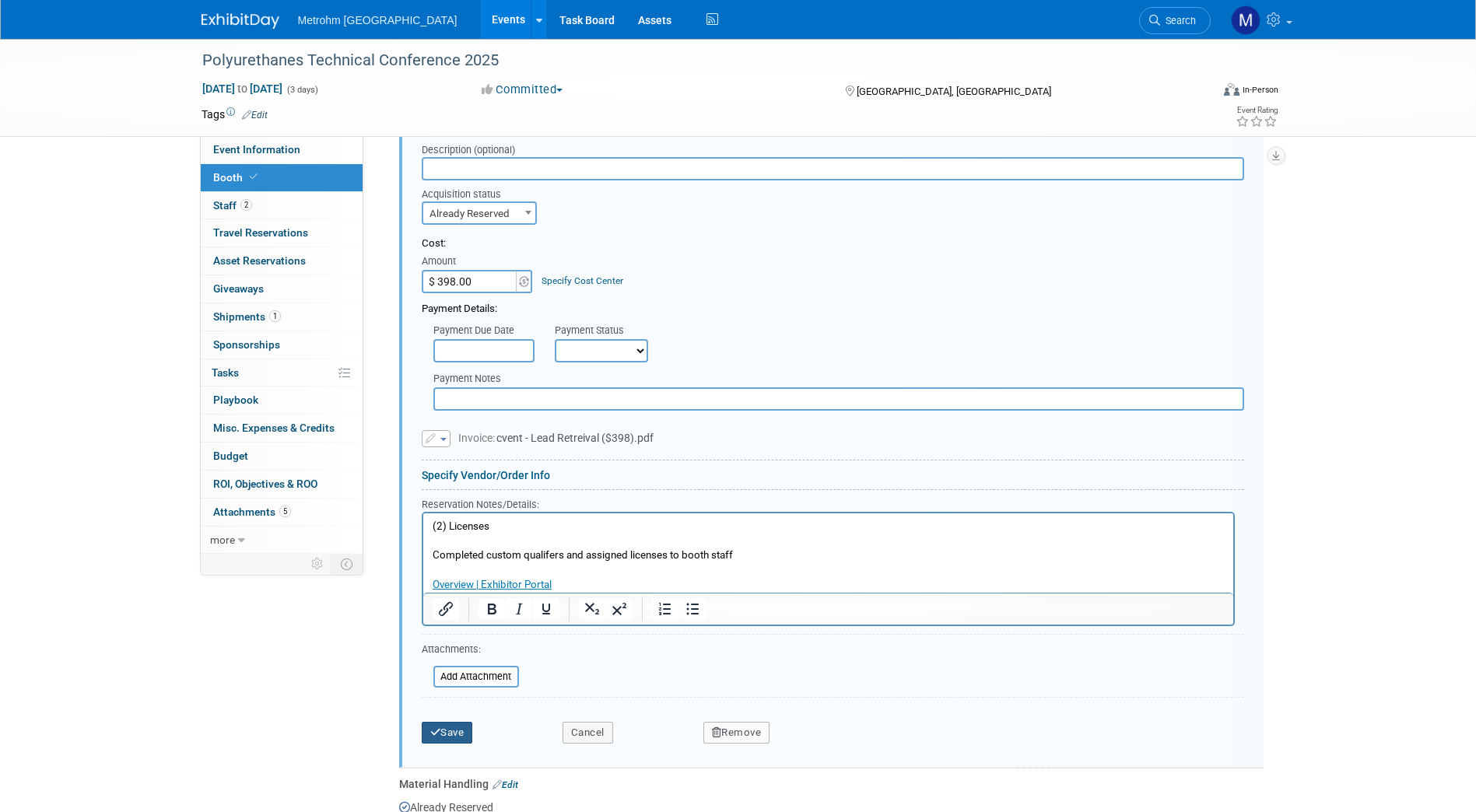
click at [473, 731] on button "Save" at bounding box center [447, 733] width 52 height 22
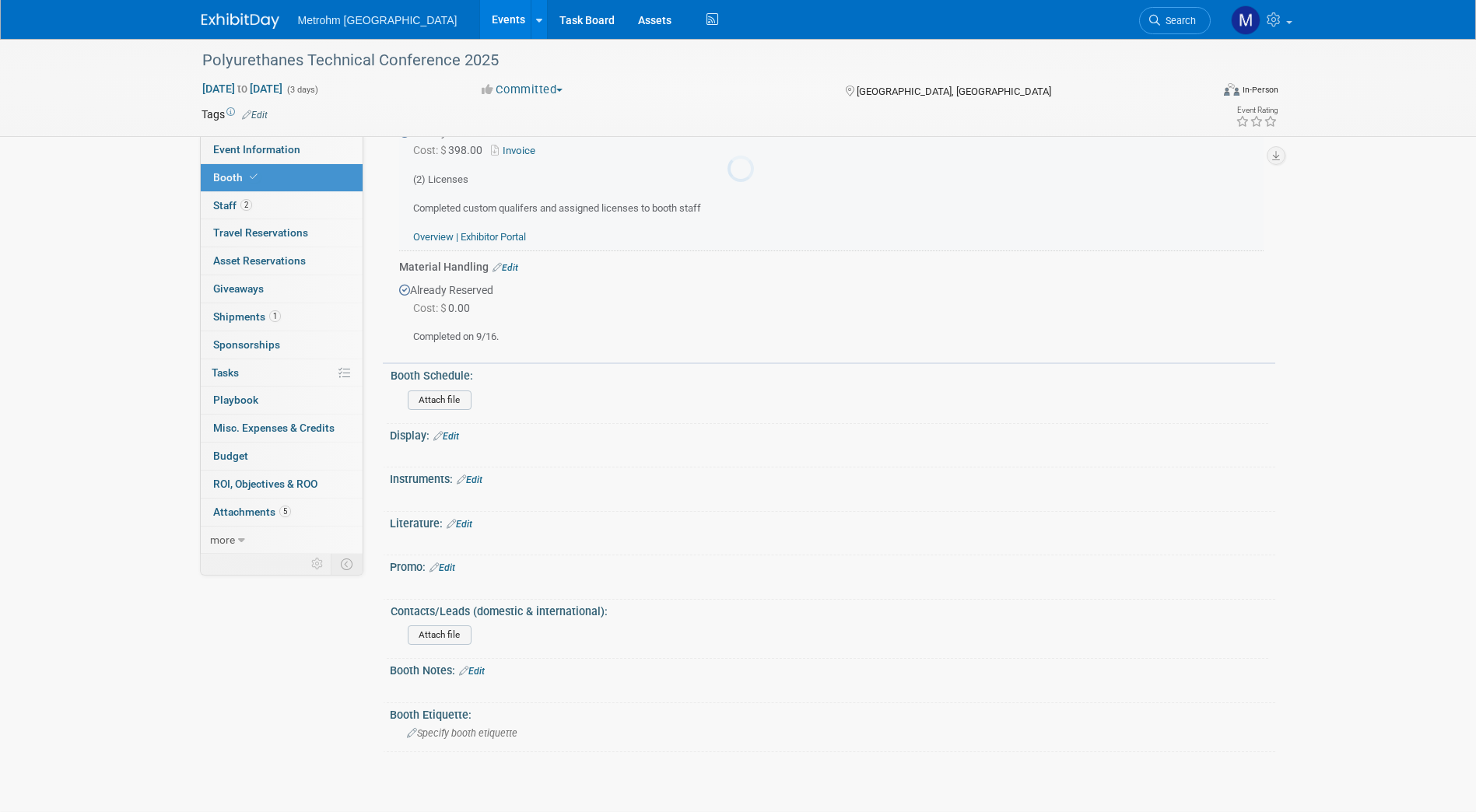
scroll to position [608, 0]
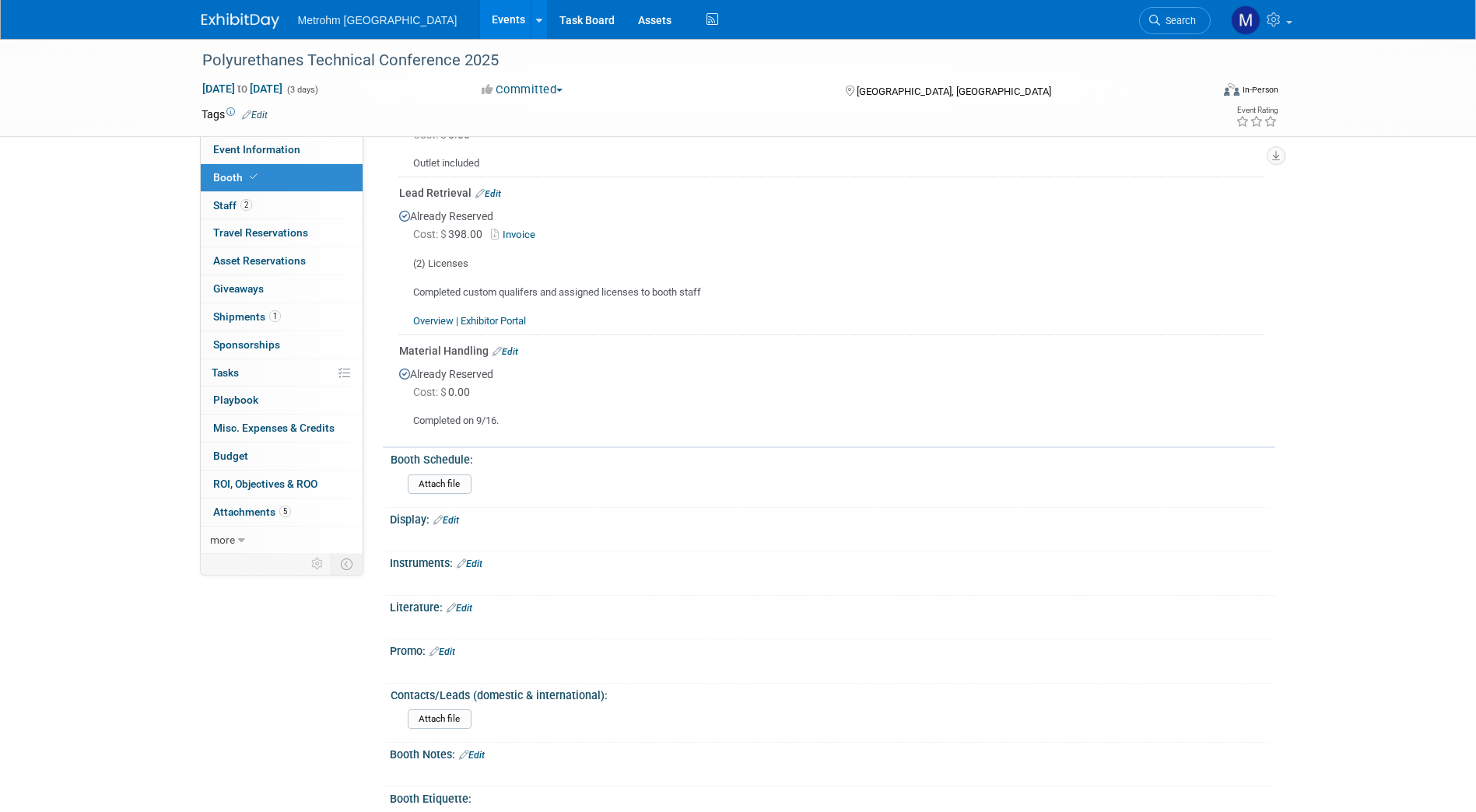
click at [500, 187] on div "Lead Retrieval Edit" at bounding box center [831, 193] width 865 height 15
click at [488, 195] on link "Edit" at bounding box center [488, 193] width 25 height 11
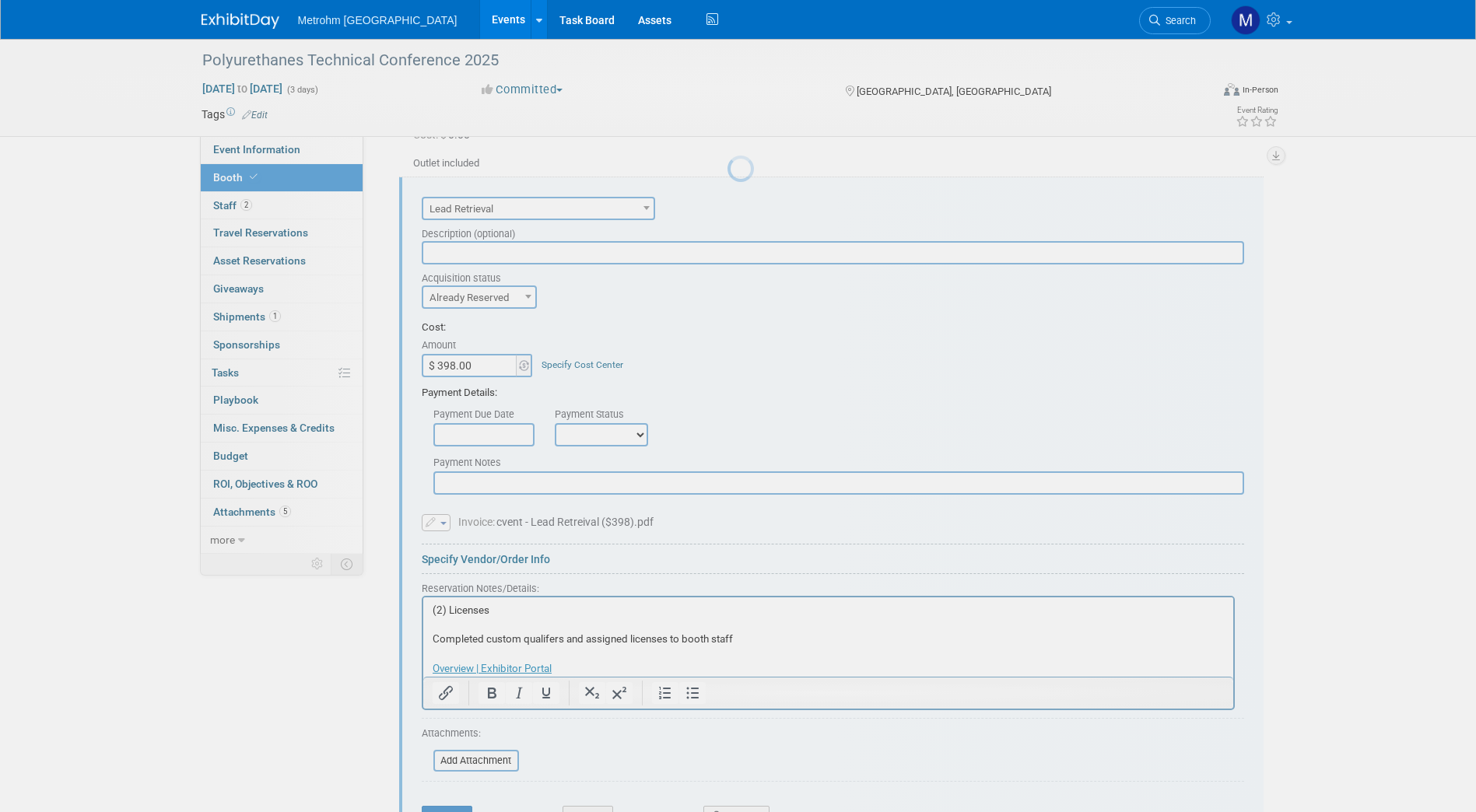
scroll to position [0, 0]
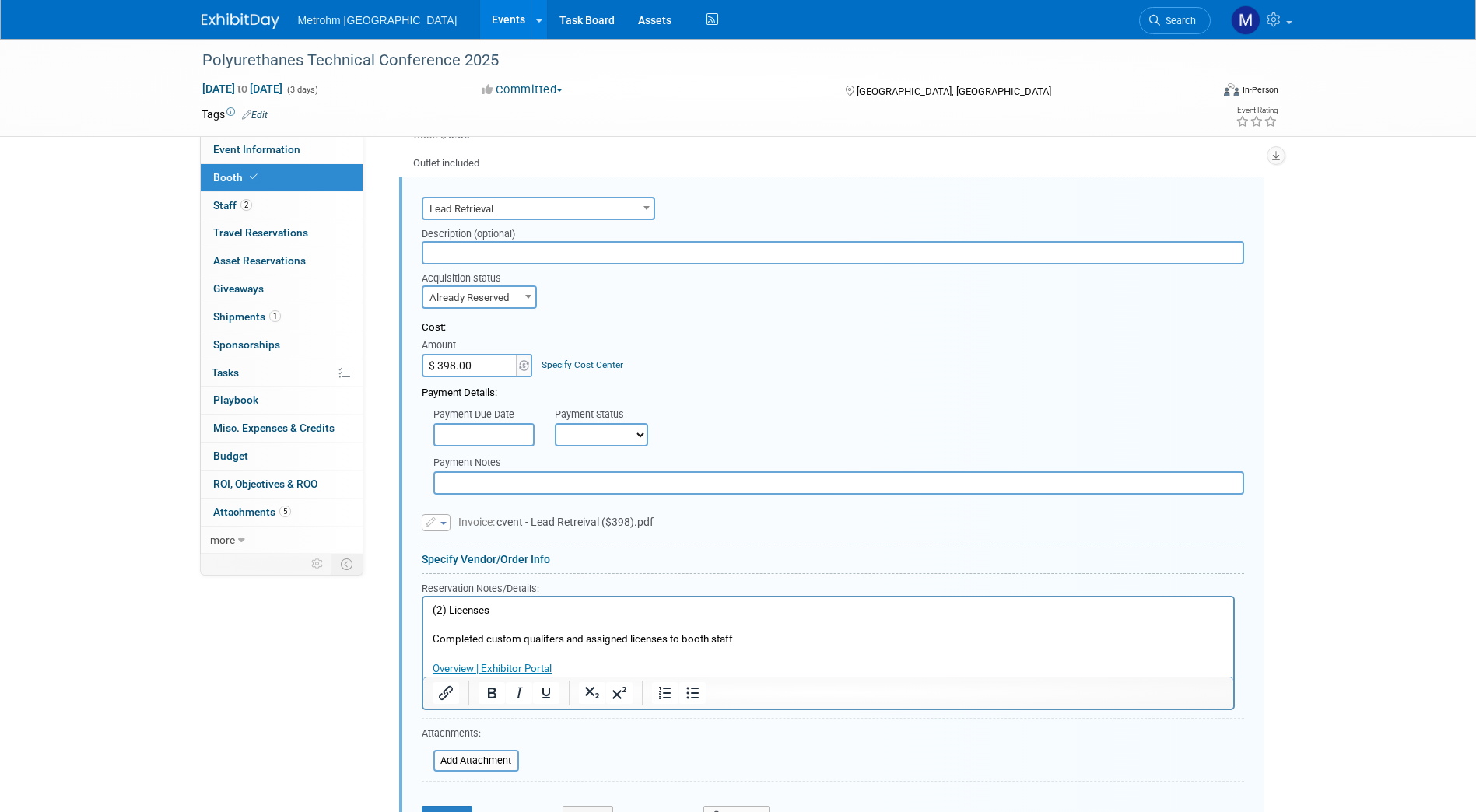
click at [747, 640] on p "(2) Licenses Completed custom qualifers and assigned licenses to booth staff Ov…" at bounding box center [828, 639] width 792 height 74
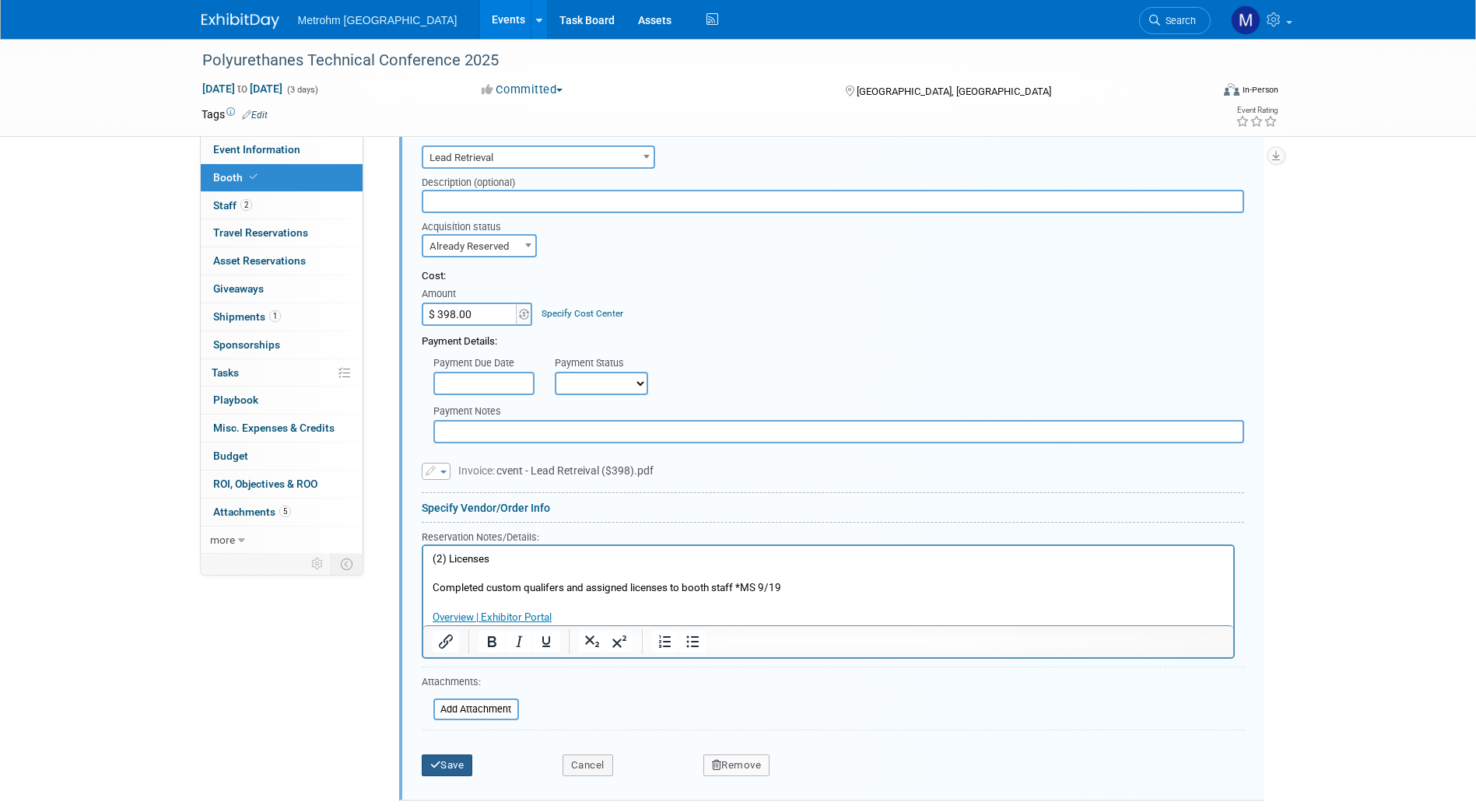
click at [456, 760] on button "Save" at bounding box center [447, 766] width 52 height 22
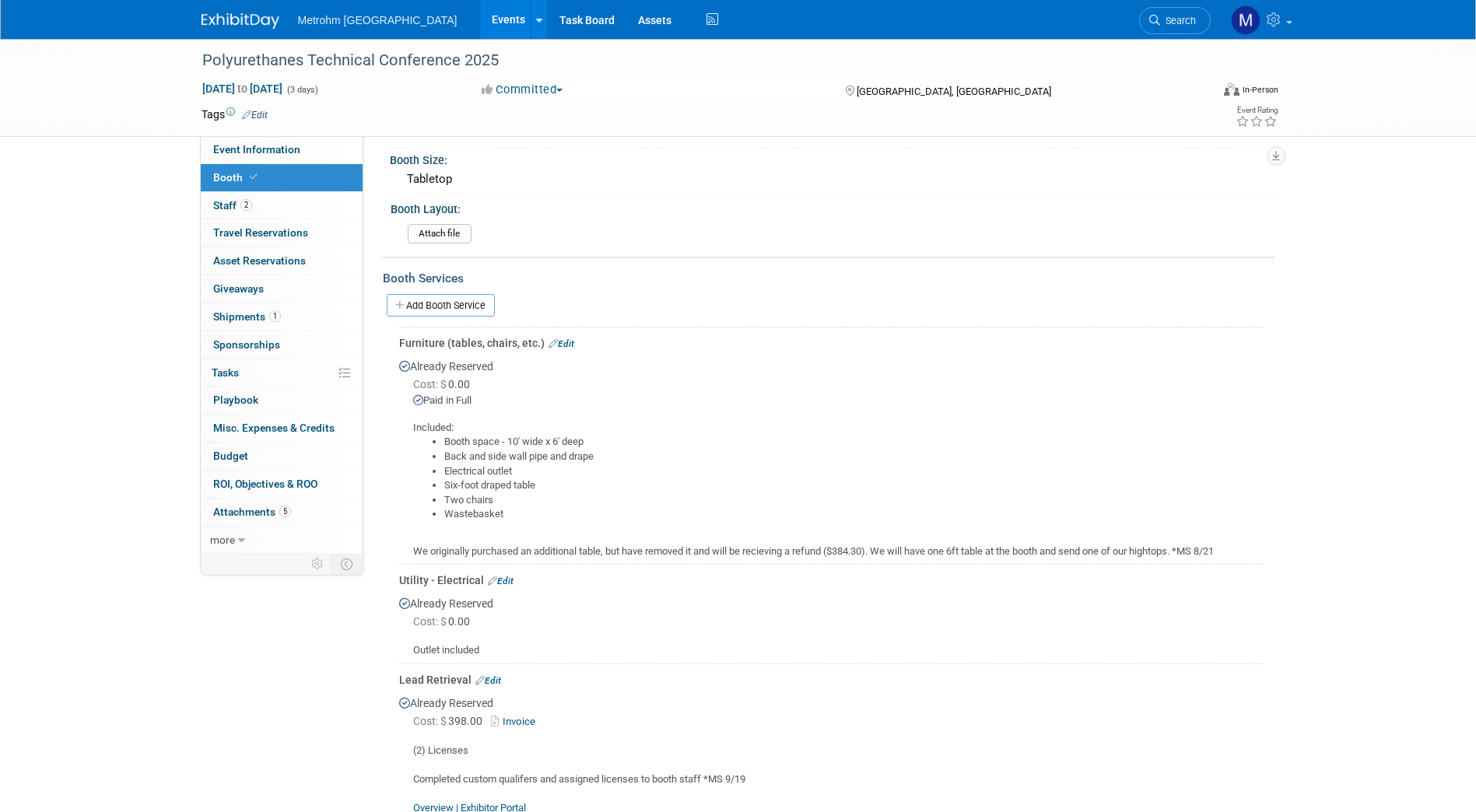
scroll to position [120, 0]
click at [334, 151] on link "Event Information" at bounding box center [281, 150] width 161 height 27
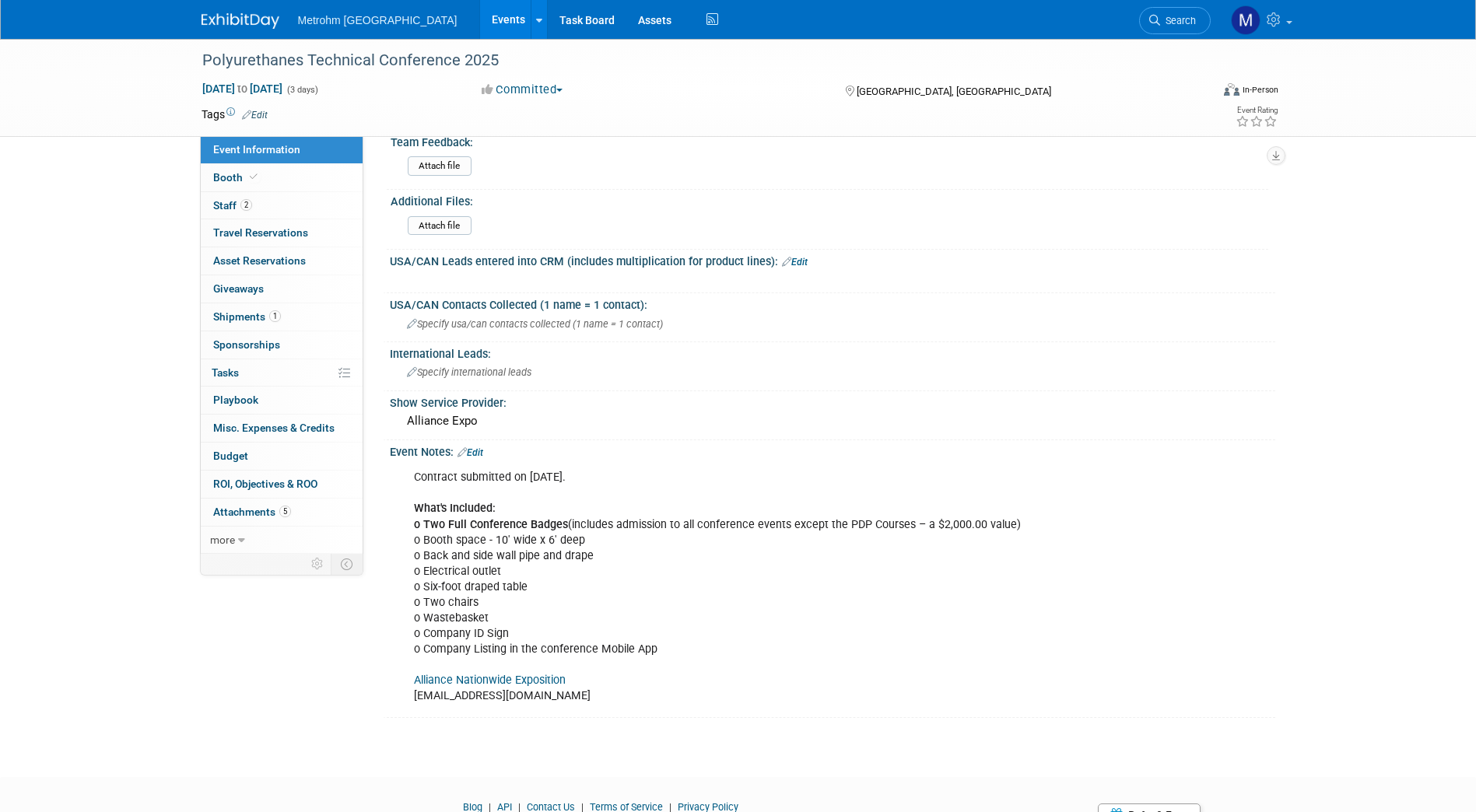
scroll to position [871, 0]
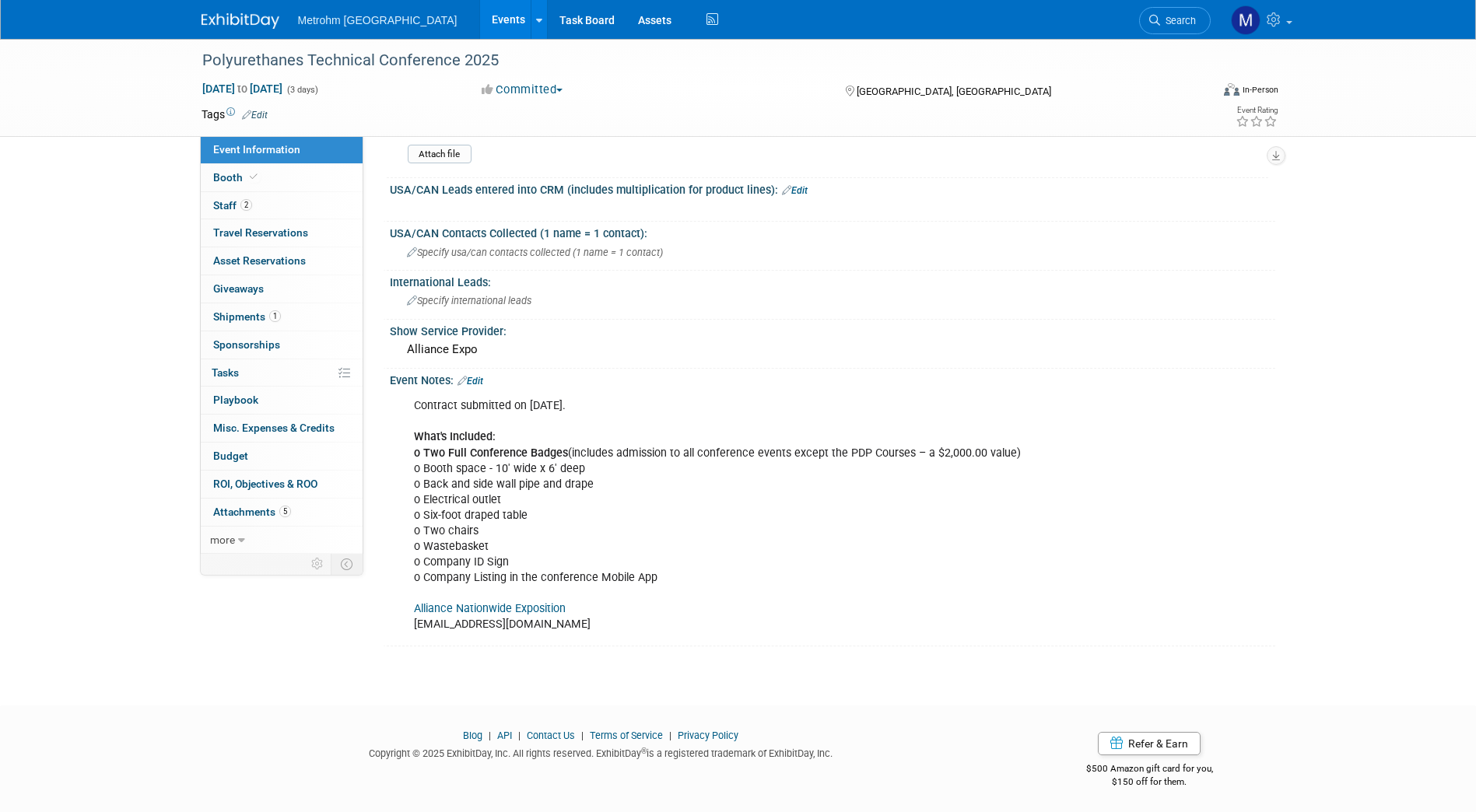
click at [512, 603] on link "Alliance Nationwide Exposition" at bounding box center [489, 608] width 151 height 14
click at [258, 7] on link at bounding box center [249, 13] width 96 height 13
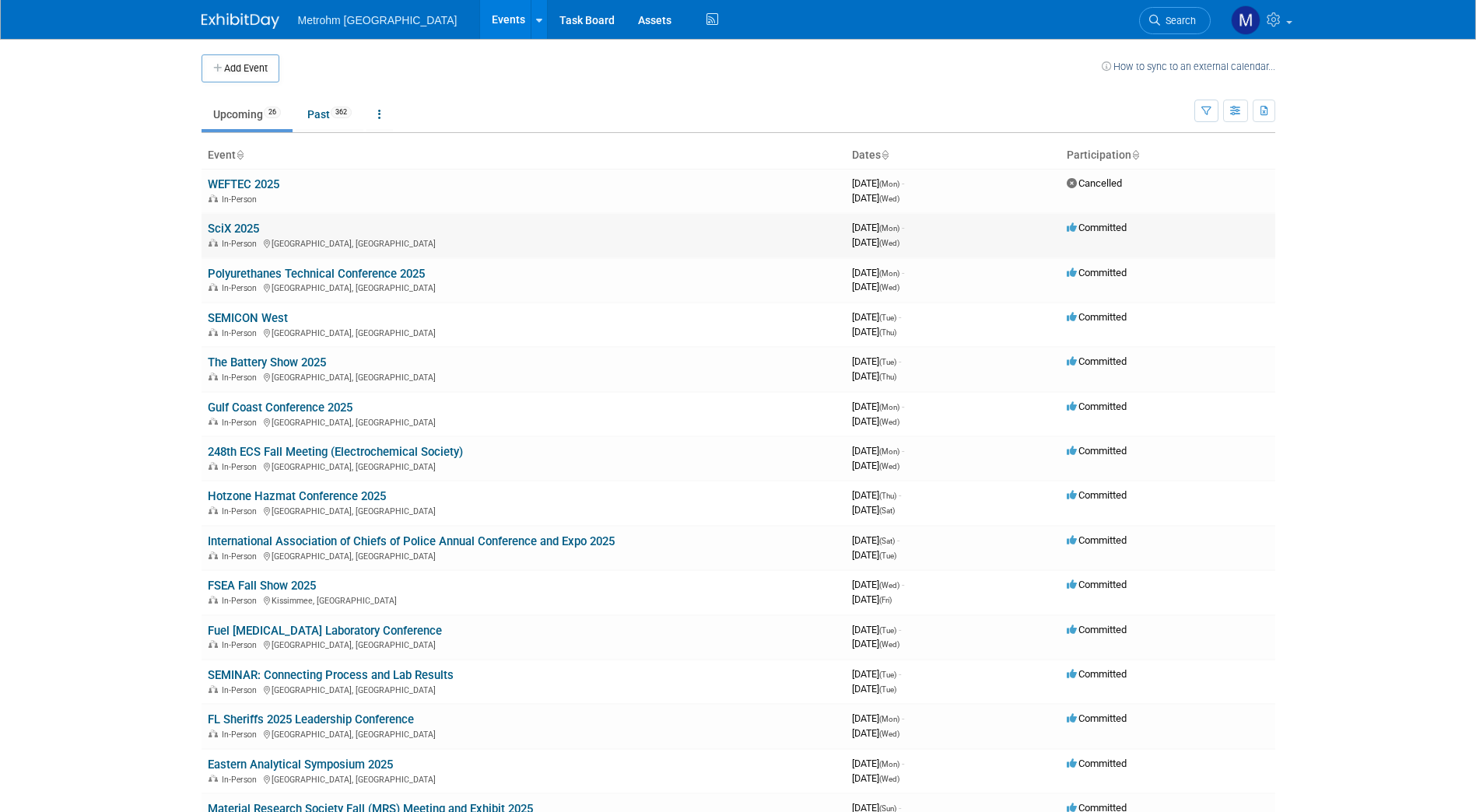
click at [241, 228] on link "SciX 2025" at bounding box center [233, 228] width 52 height 14
click at [251, 320] on link "SEMICON West" at bounding box center [248, 318] width 80 height 14
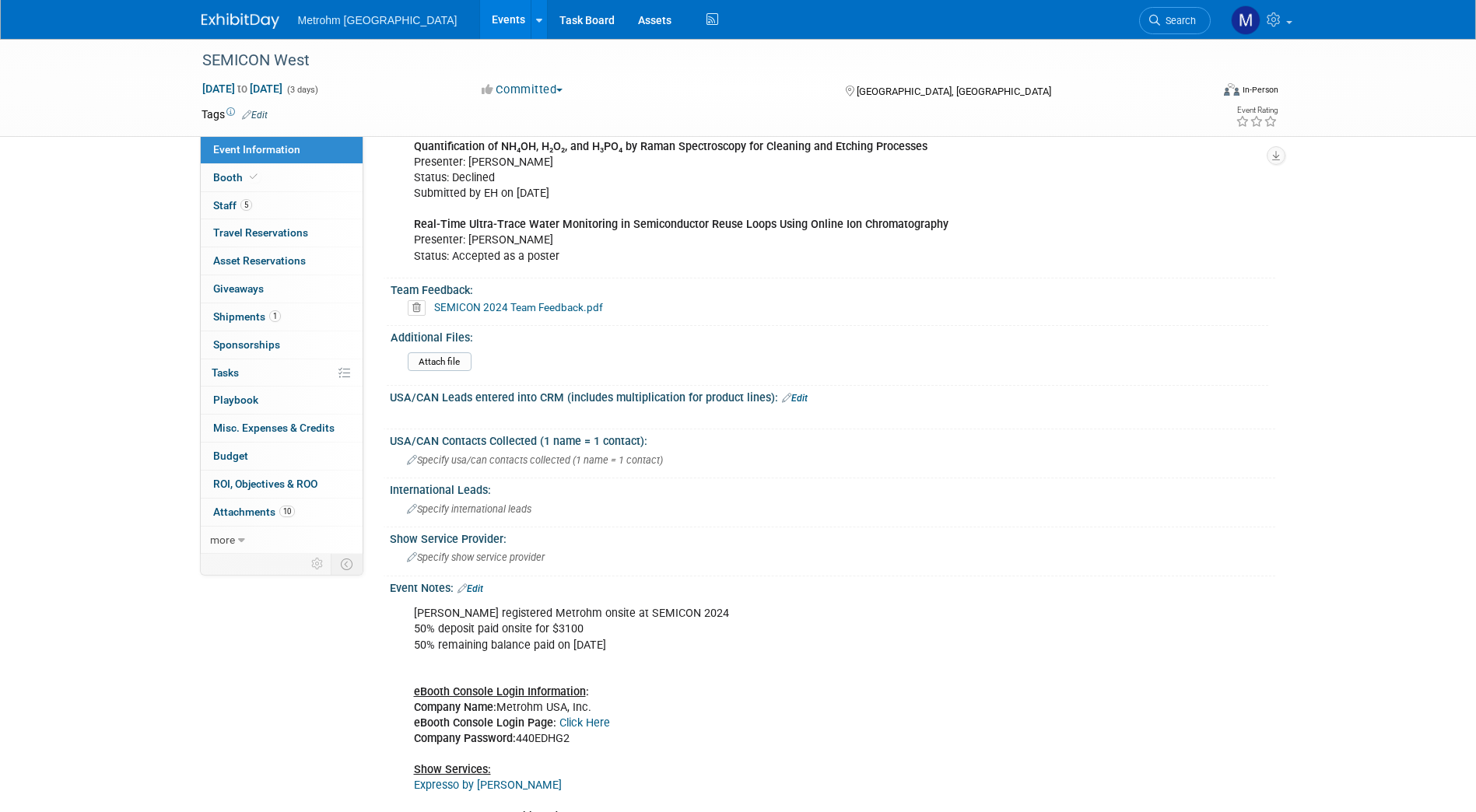
scroll to position [952, 0]
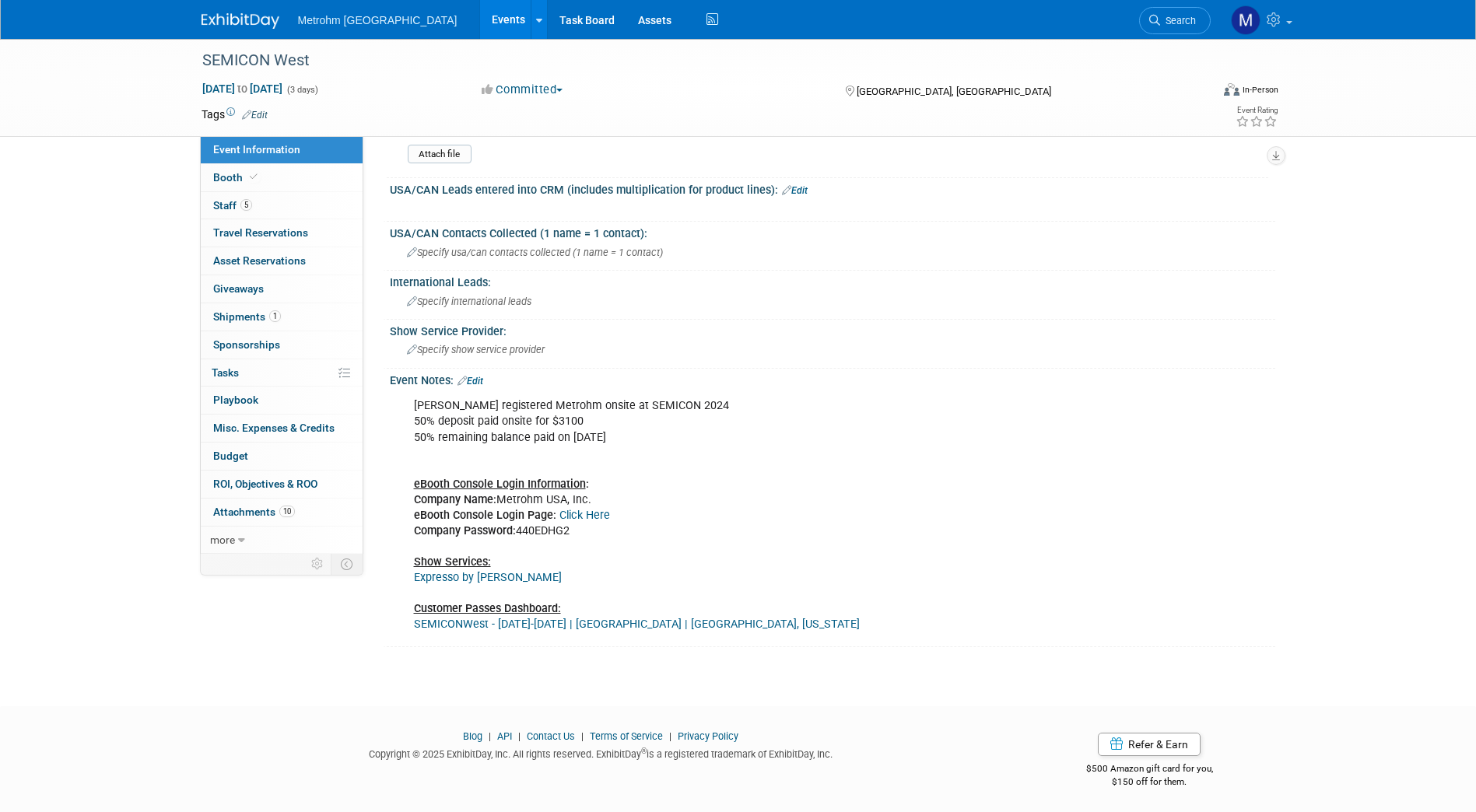
click at [488, 575] on link "Expresso by [PERSON_NAME]" at bounding box center [488, 578] width 148 height 14
click at [287, 169] on link "Booth" at bounding box center [281, 177] width 161 height 27
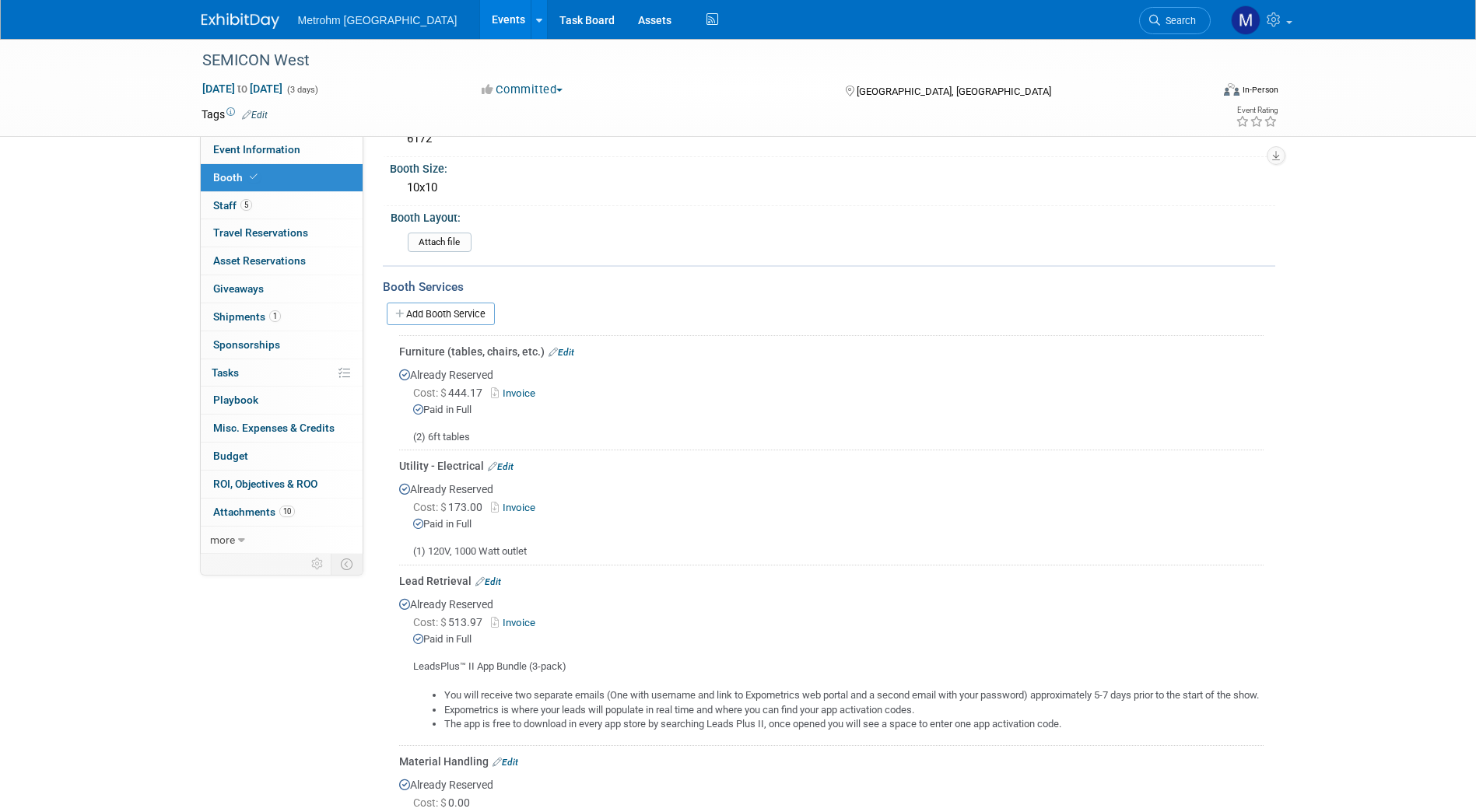
scroll to position [117, 0]
click at [517, 389] on link "Invoice" at bounding box center [517, 389] width 51 height 12
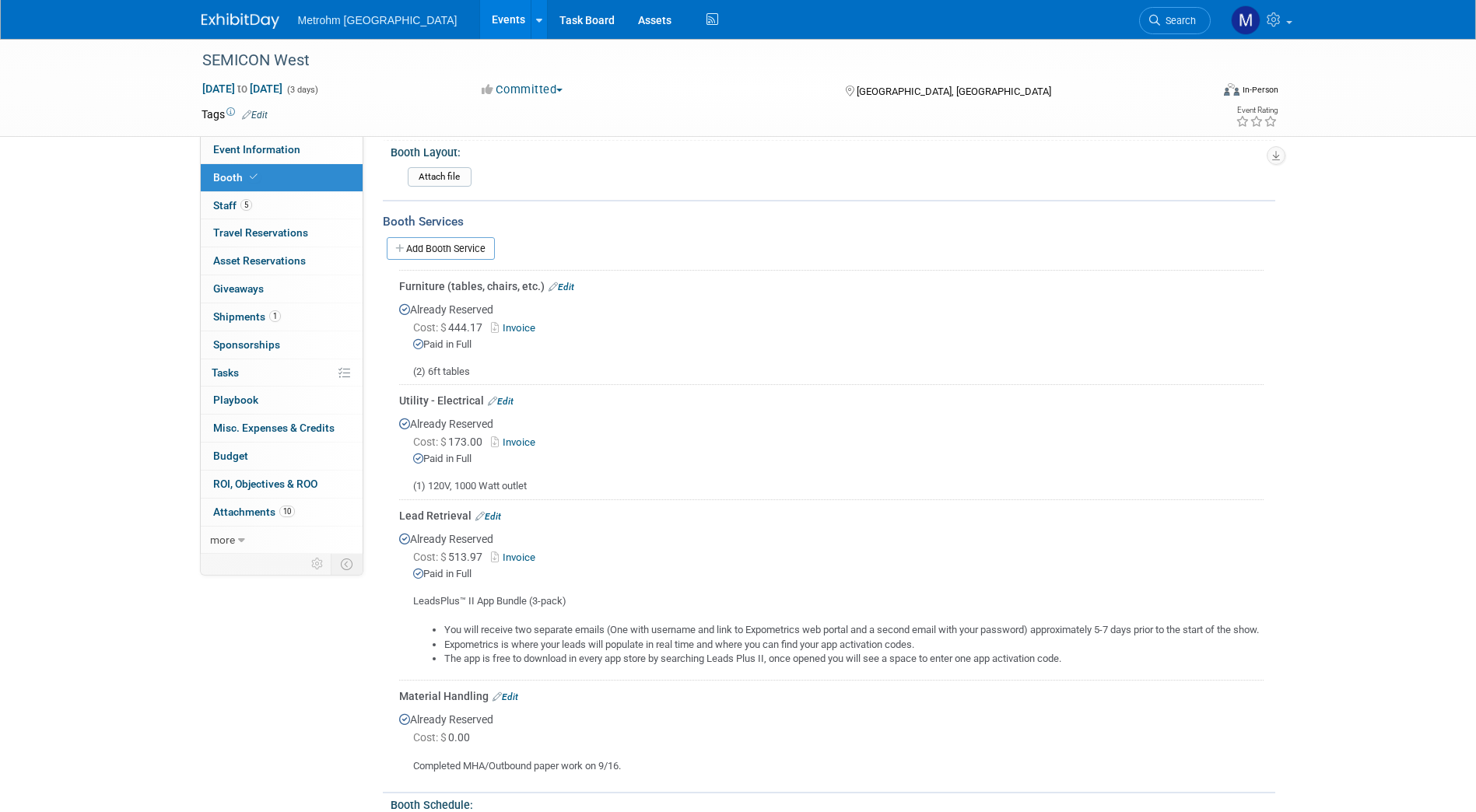
scroll to position [158, 0]
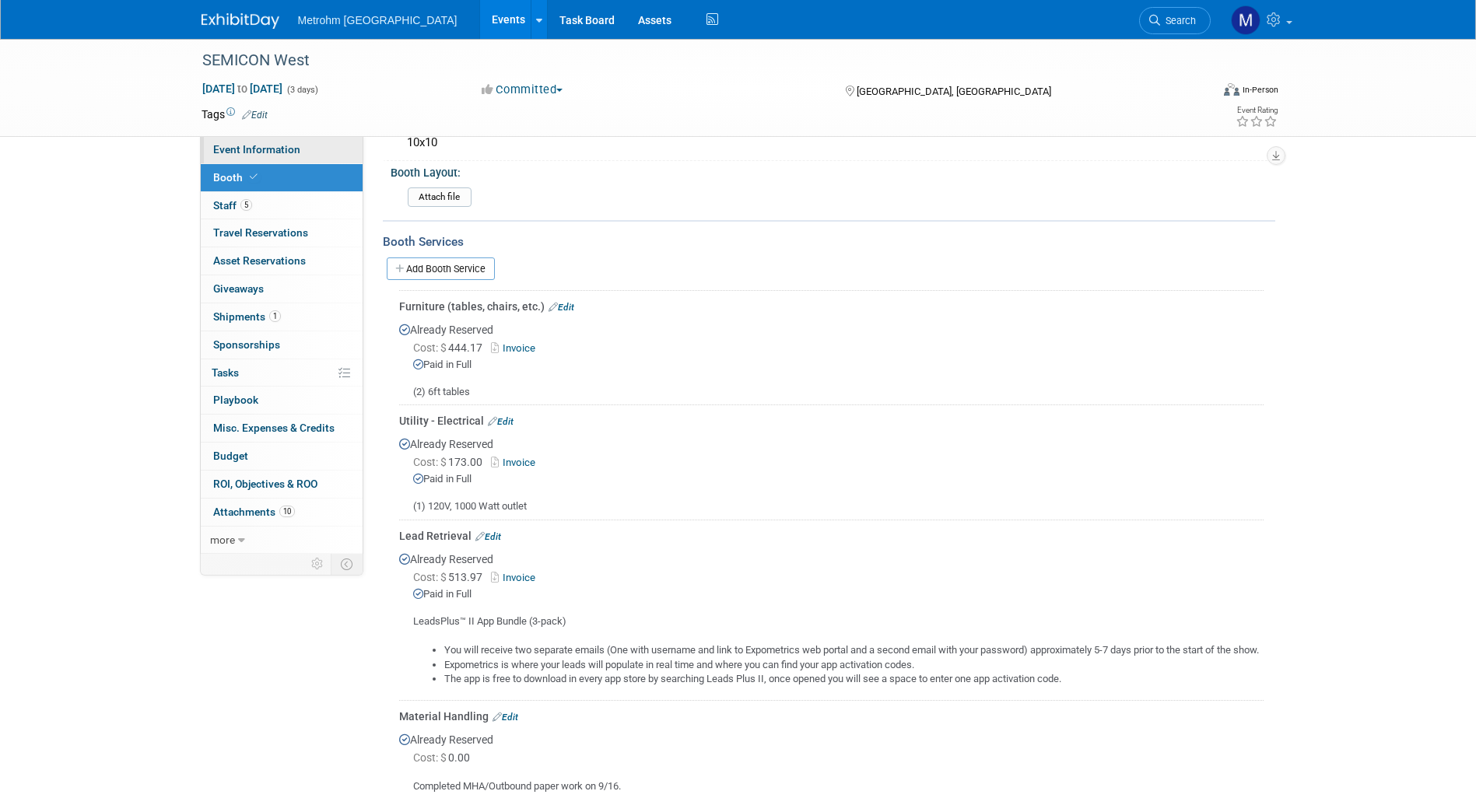
click at [302, 156] on link "Event Information" at bounding box center [281, 150] width 161 height 27
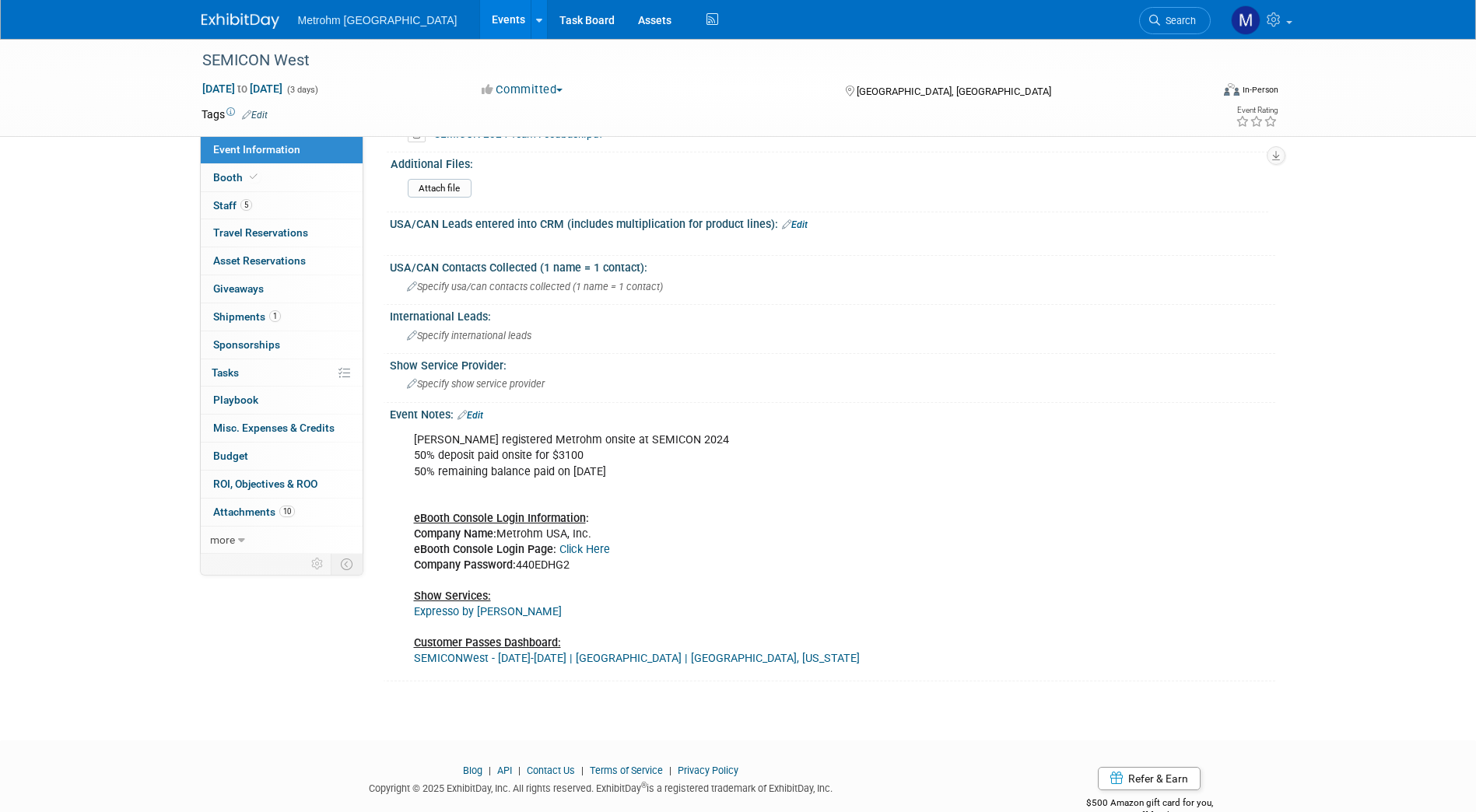
scroll to position [918, 0]
click at [265, 188] on link "Booth" at bounding box center [281, 177] width 161 height 27
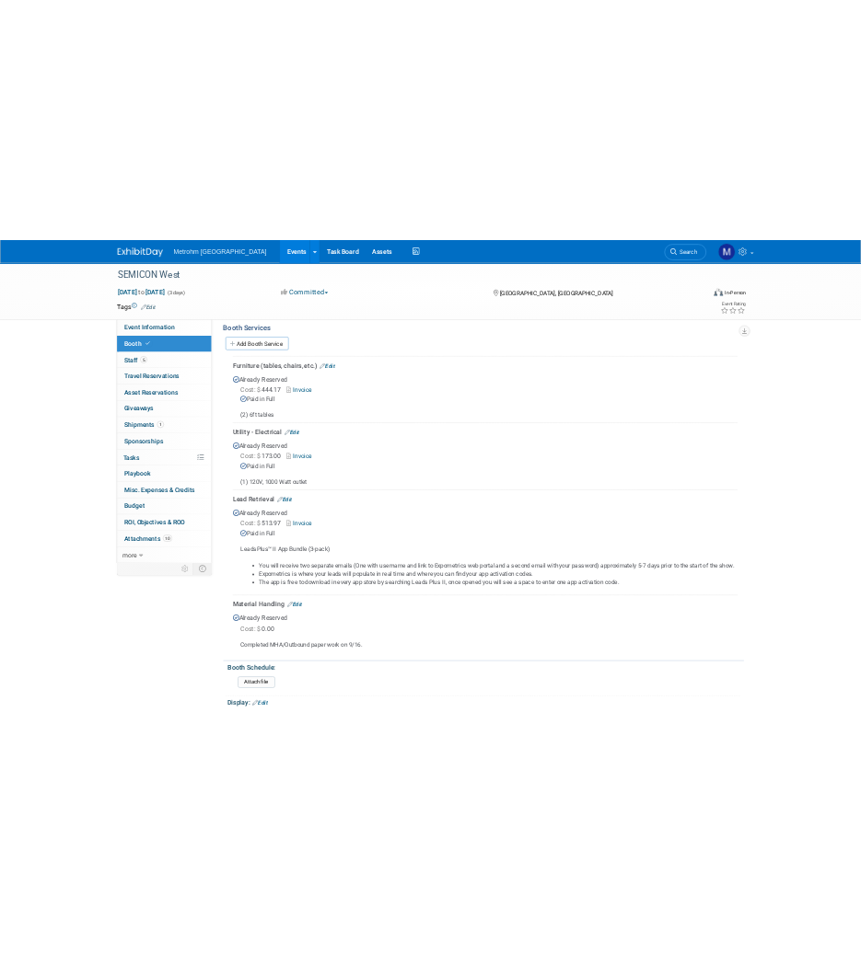
scroll to position [295, 0]
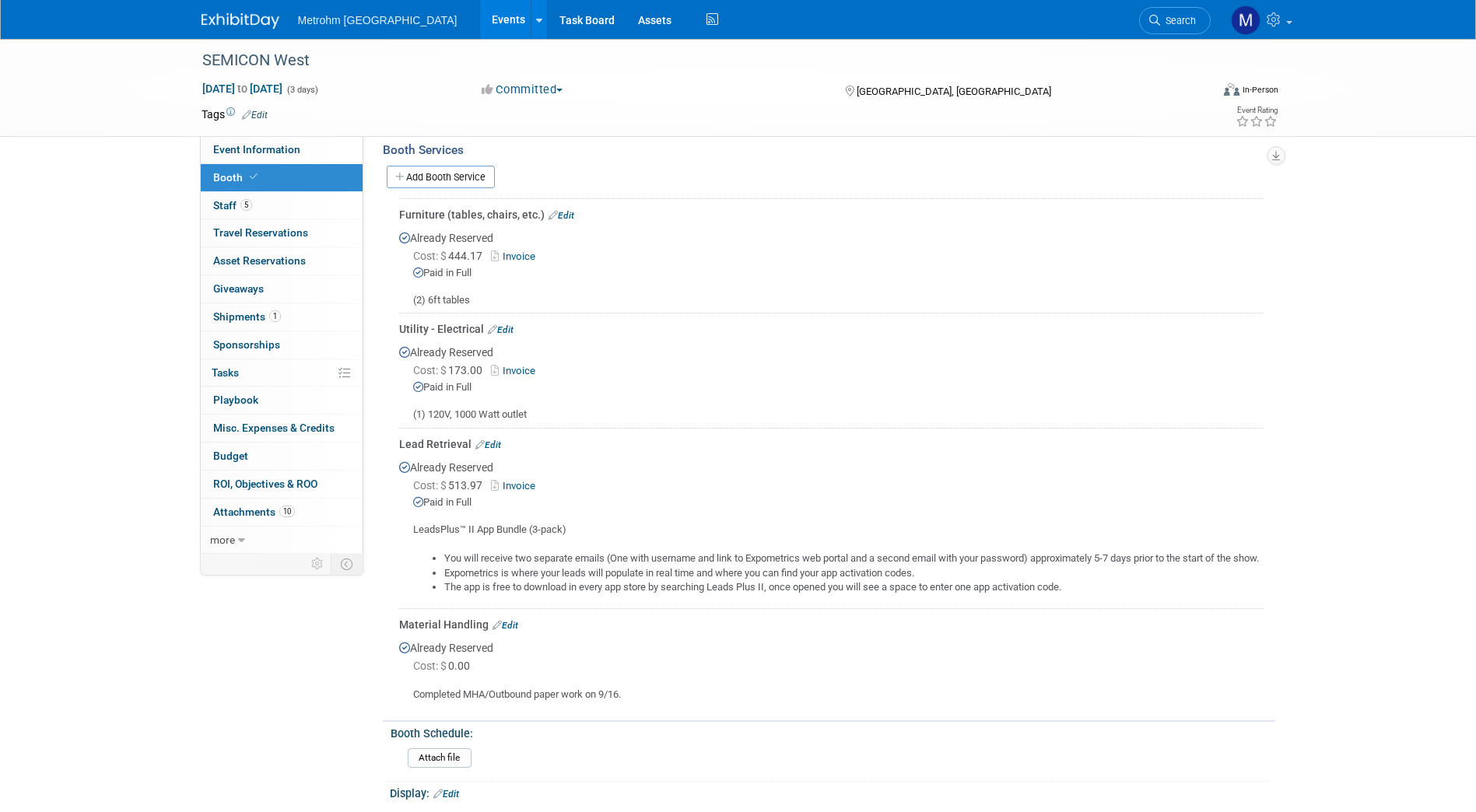
click at [521, 250] on link "Invoice" at bounding box center [517, 256] width 51 height 12
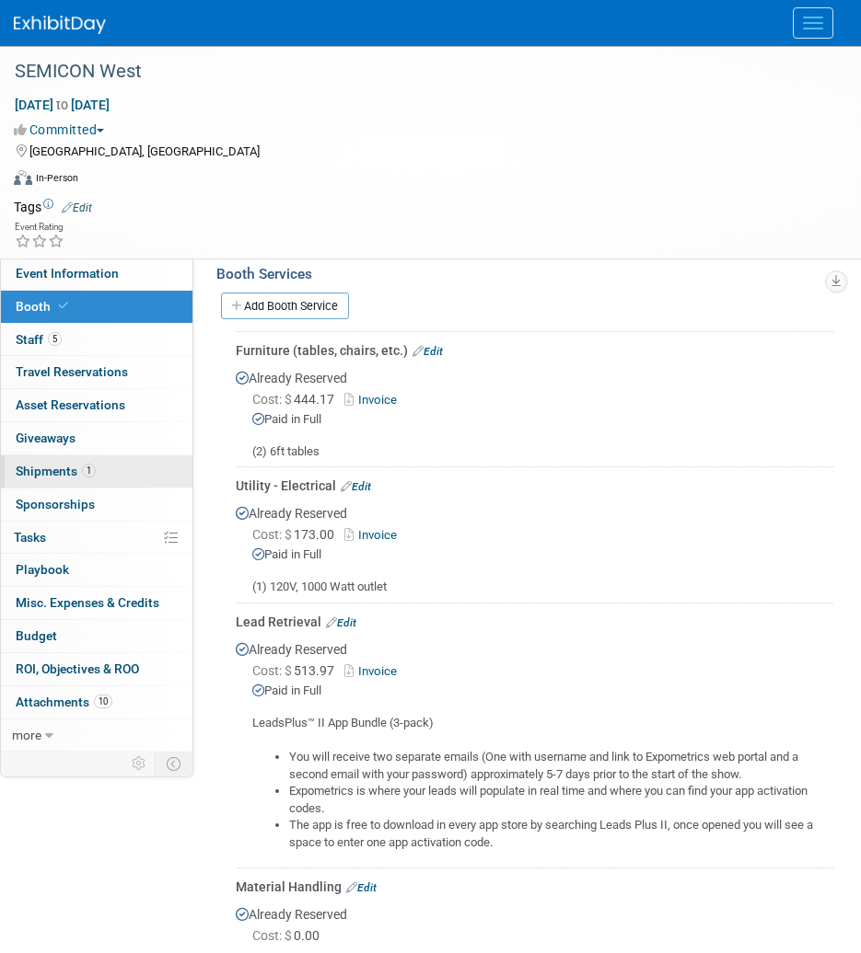
click at [114, 467] on link "1 Shipments 1" at bounding box center [96, 472] width 191 height 32
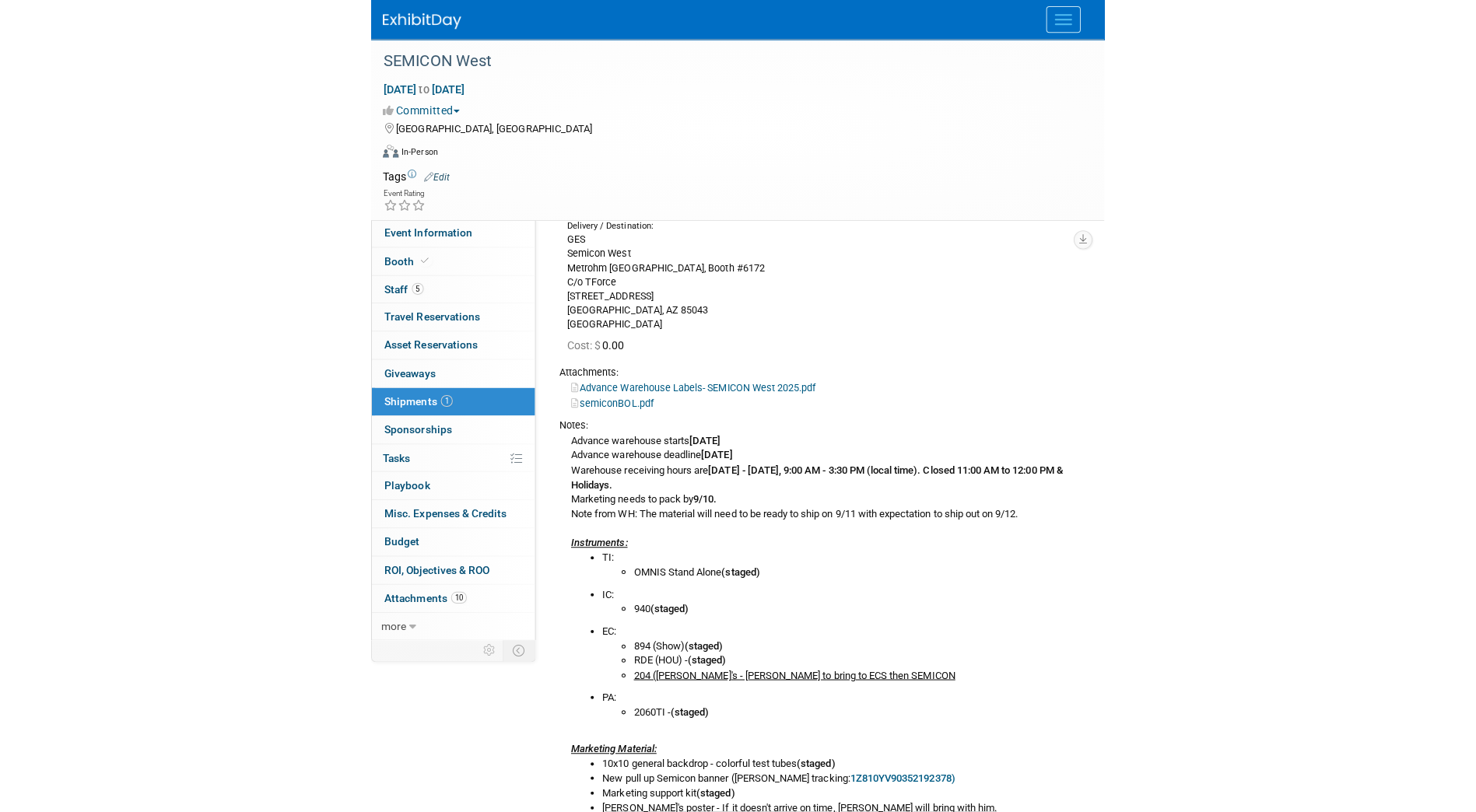
scroll to position [186, 0]
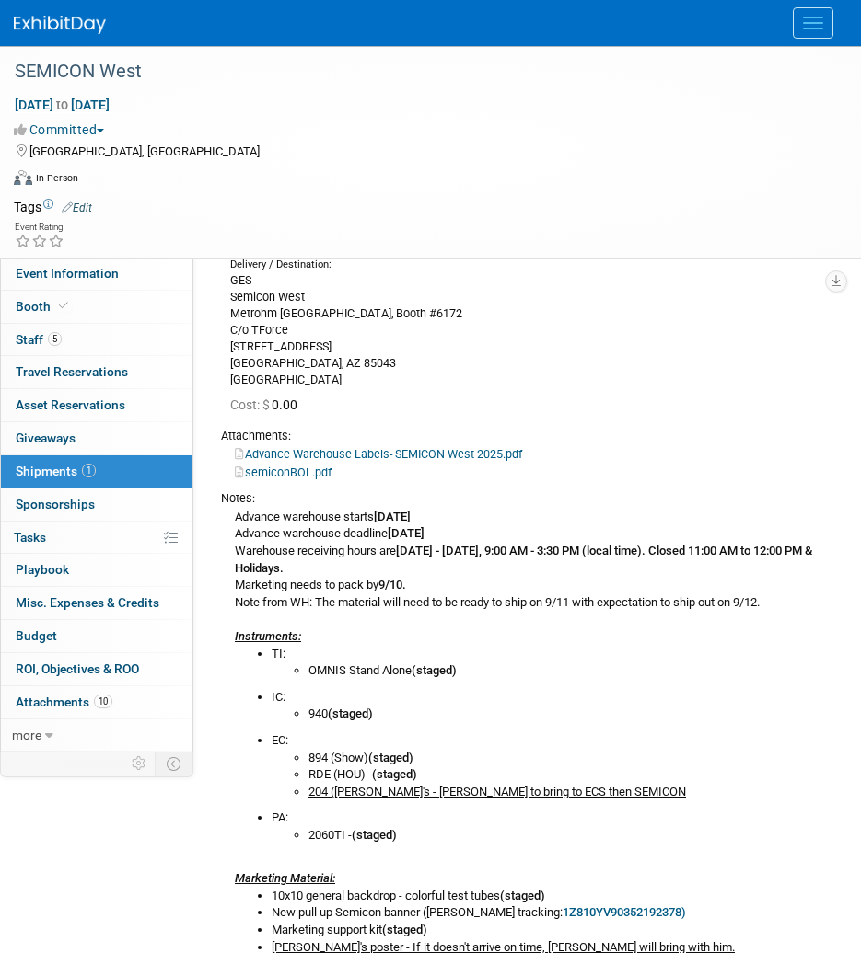
click at [295, 469] on link "semiconBOL.pdf" at bounding box center [283, 473] width 97 height 14
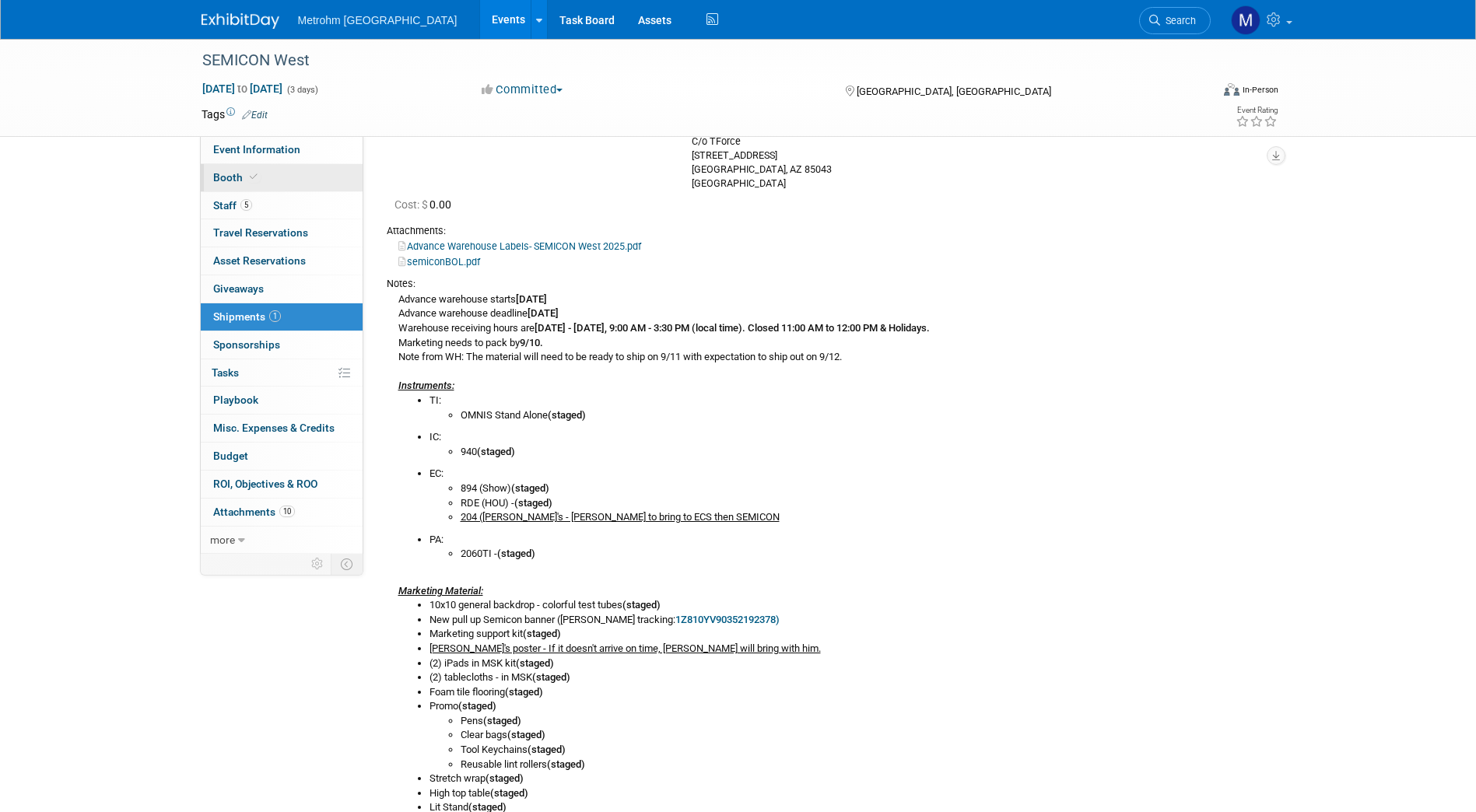
click at [300, 188] on link "Booth" at bounding box center [281, 177] width 161 height 27
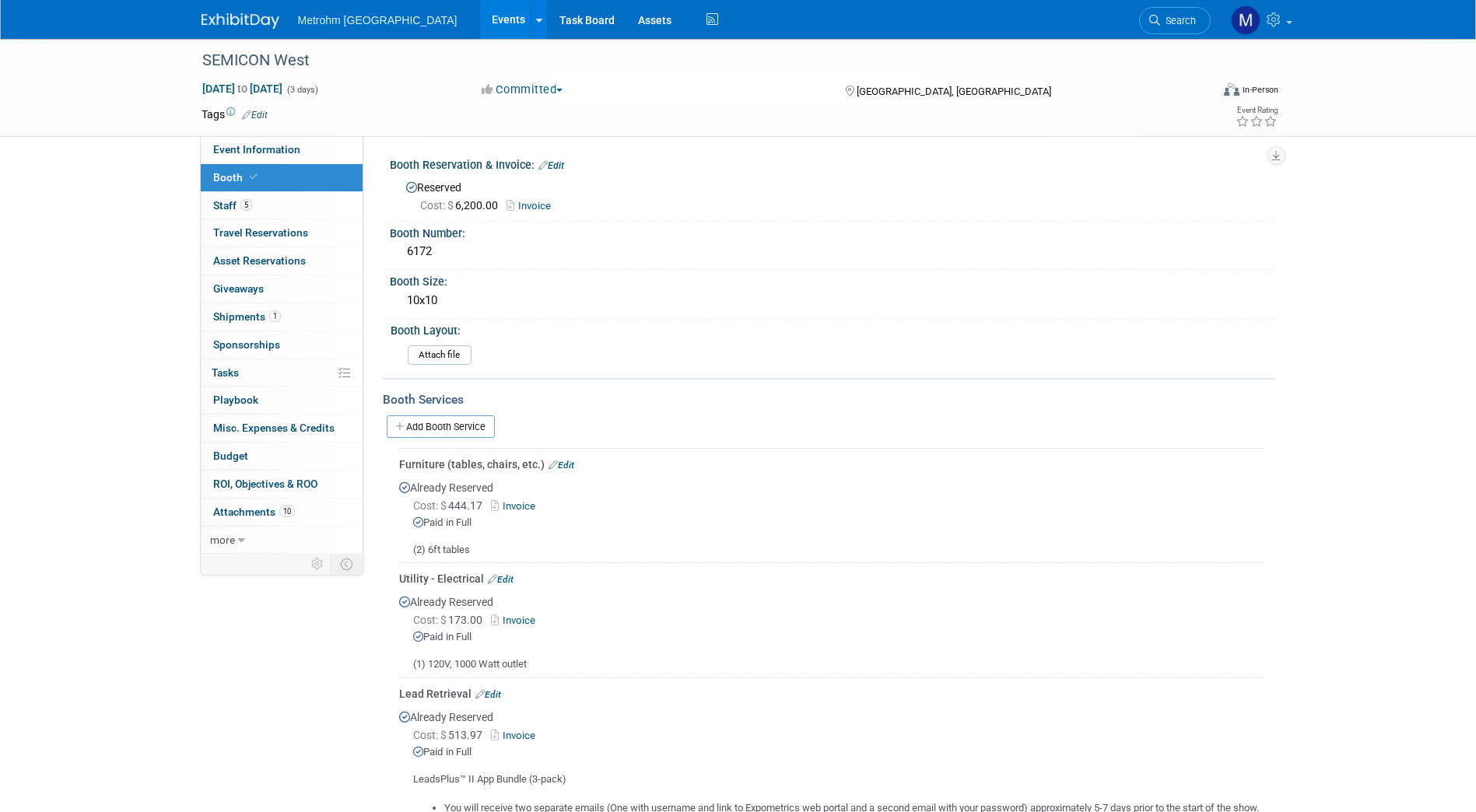
click at [525, 500] on link "Invoice" at bounding box center [517, 506] width 51 height 12
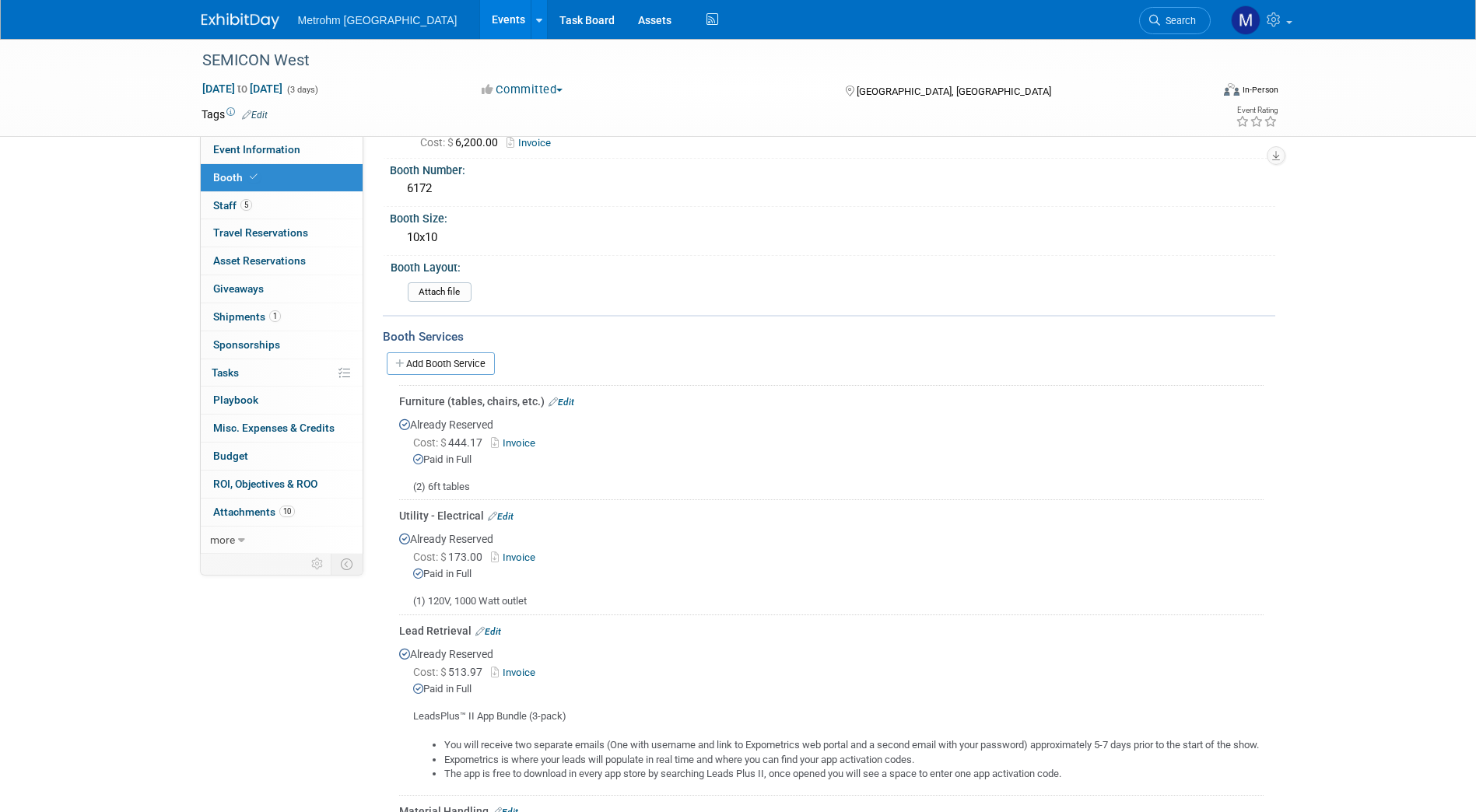
click at [526, 555] on link "Invoice" at bounding box center [517, 558] width 51 height 12
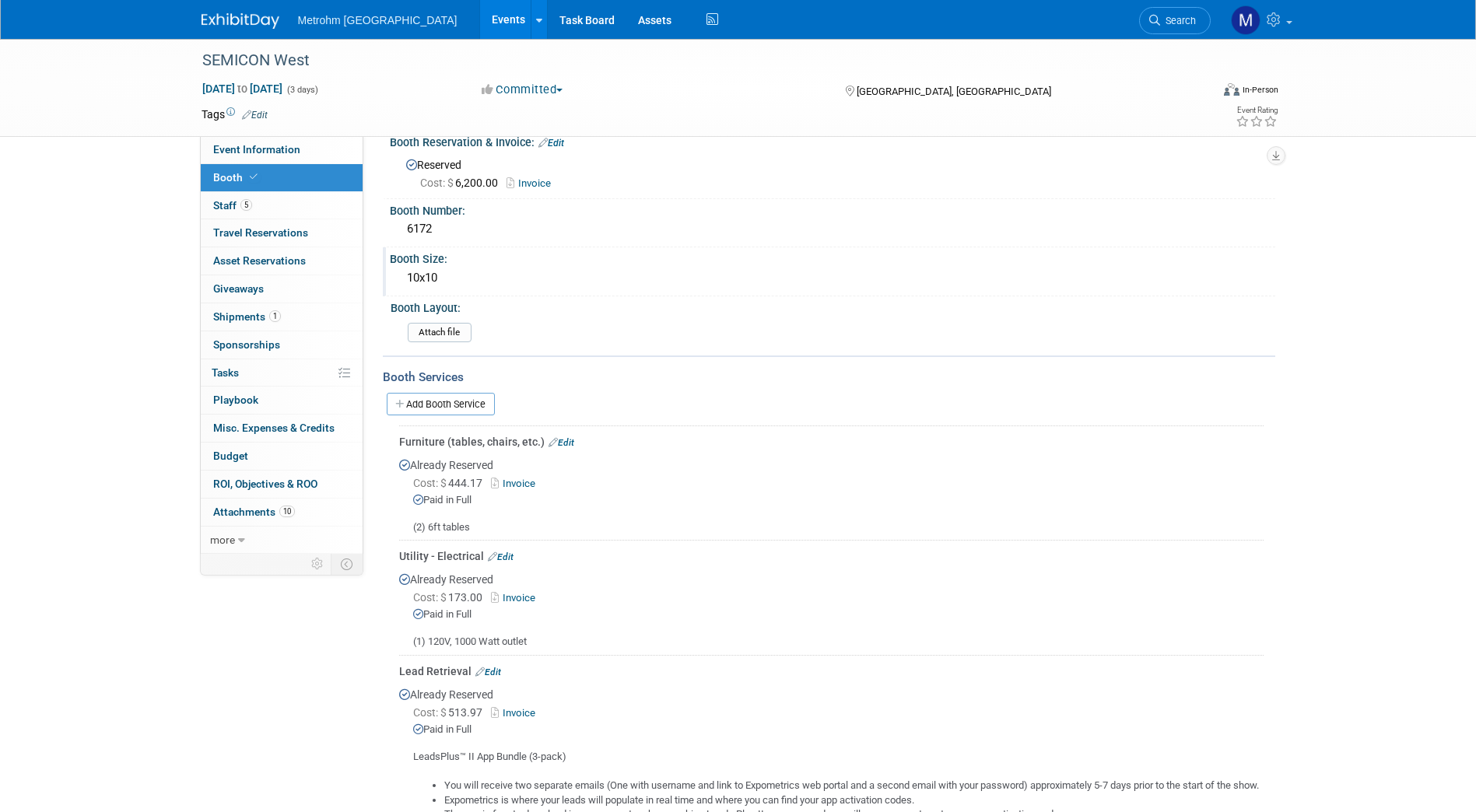
scroll to position [0, 0]
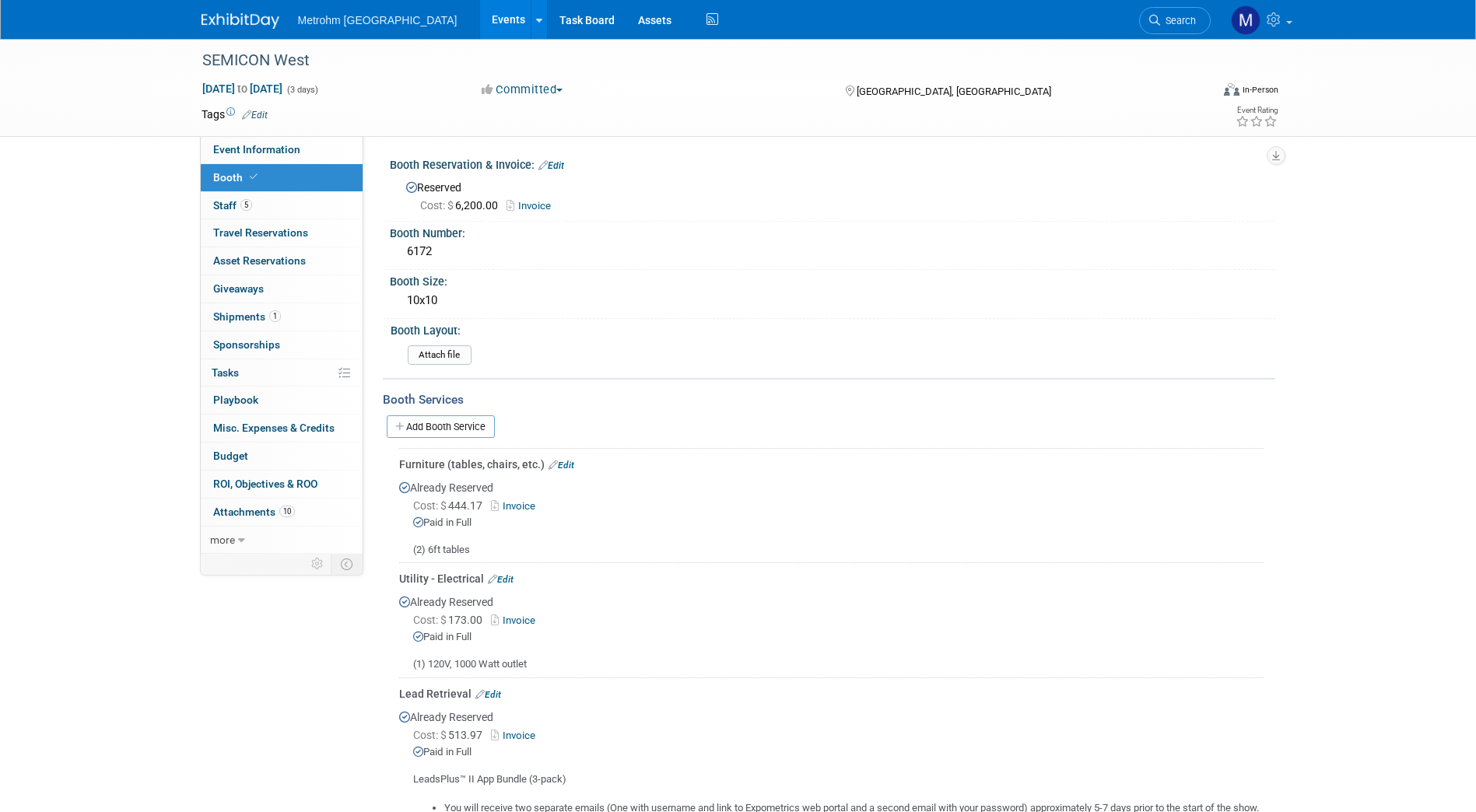
click at [536, 200] on link "Invoice" at bounding box center [533, 206] width 52 height 12
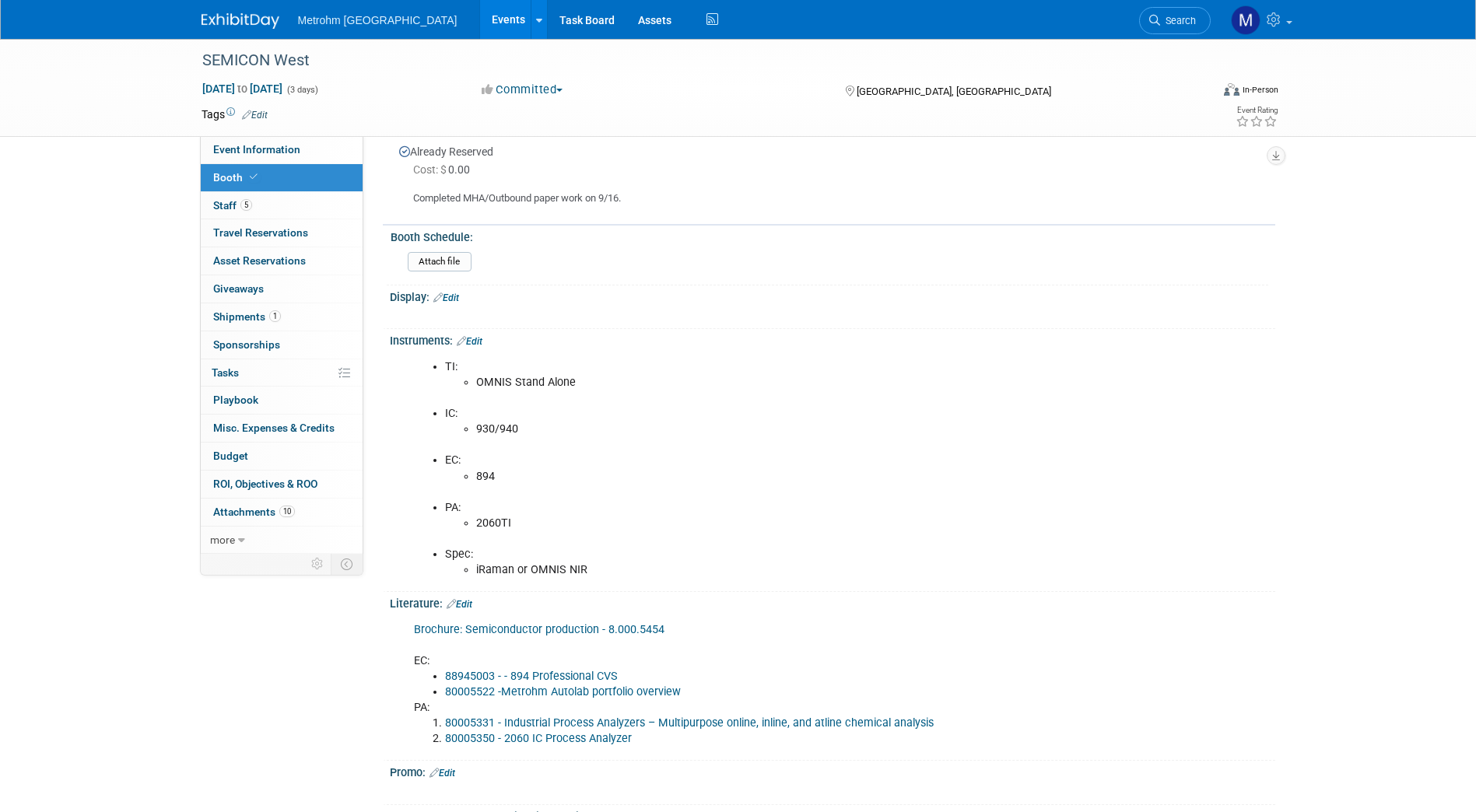
scroll to position [747, 0]
click at [318, 155] on link "Event Information" at bounding box center [281, 150] width 161 height 27
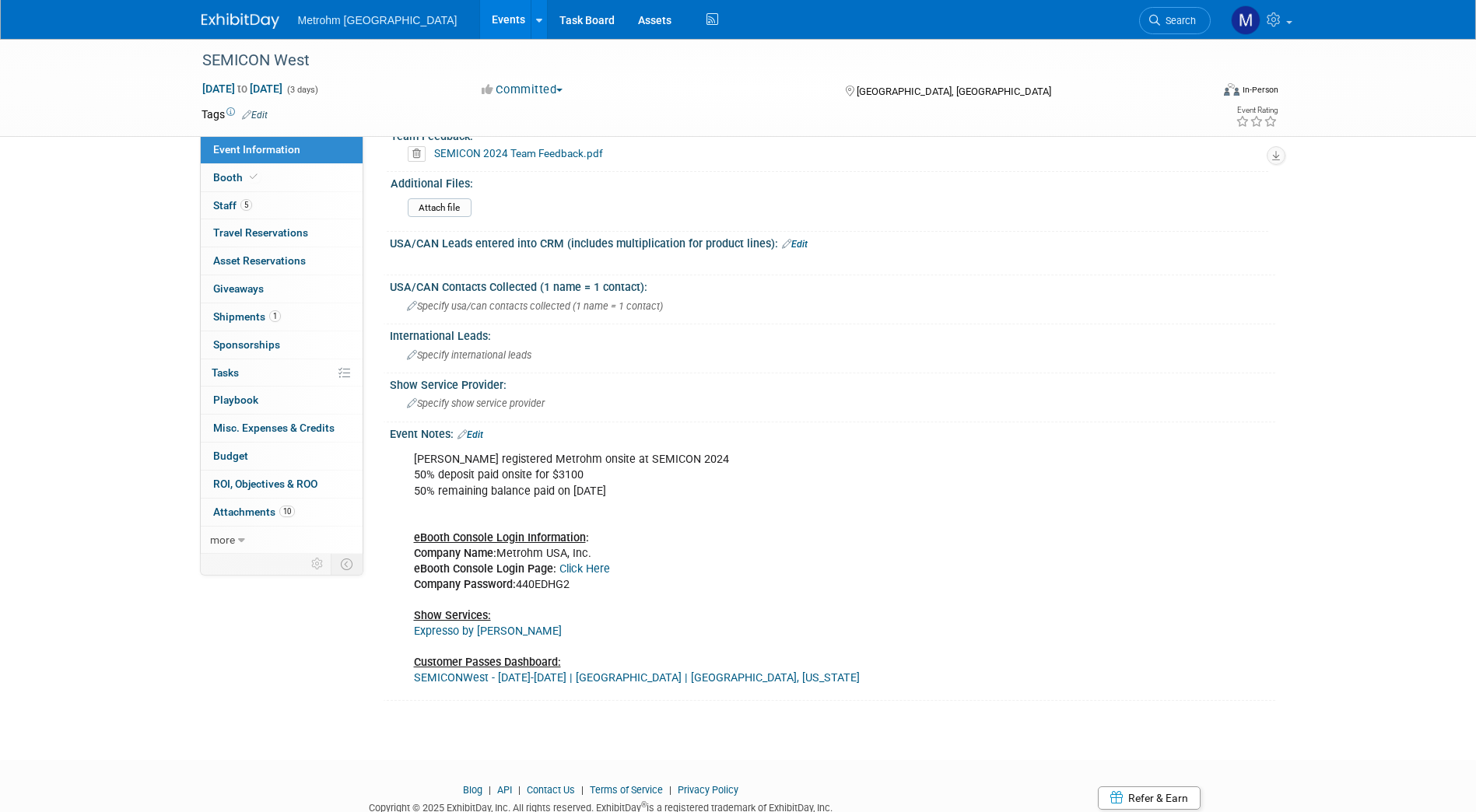
scroll to position [899, 0]
click at [337, 181] on link "Booth" at bounding box center [281, 177] width 161 height 27
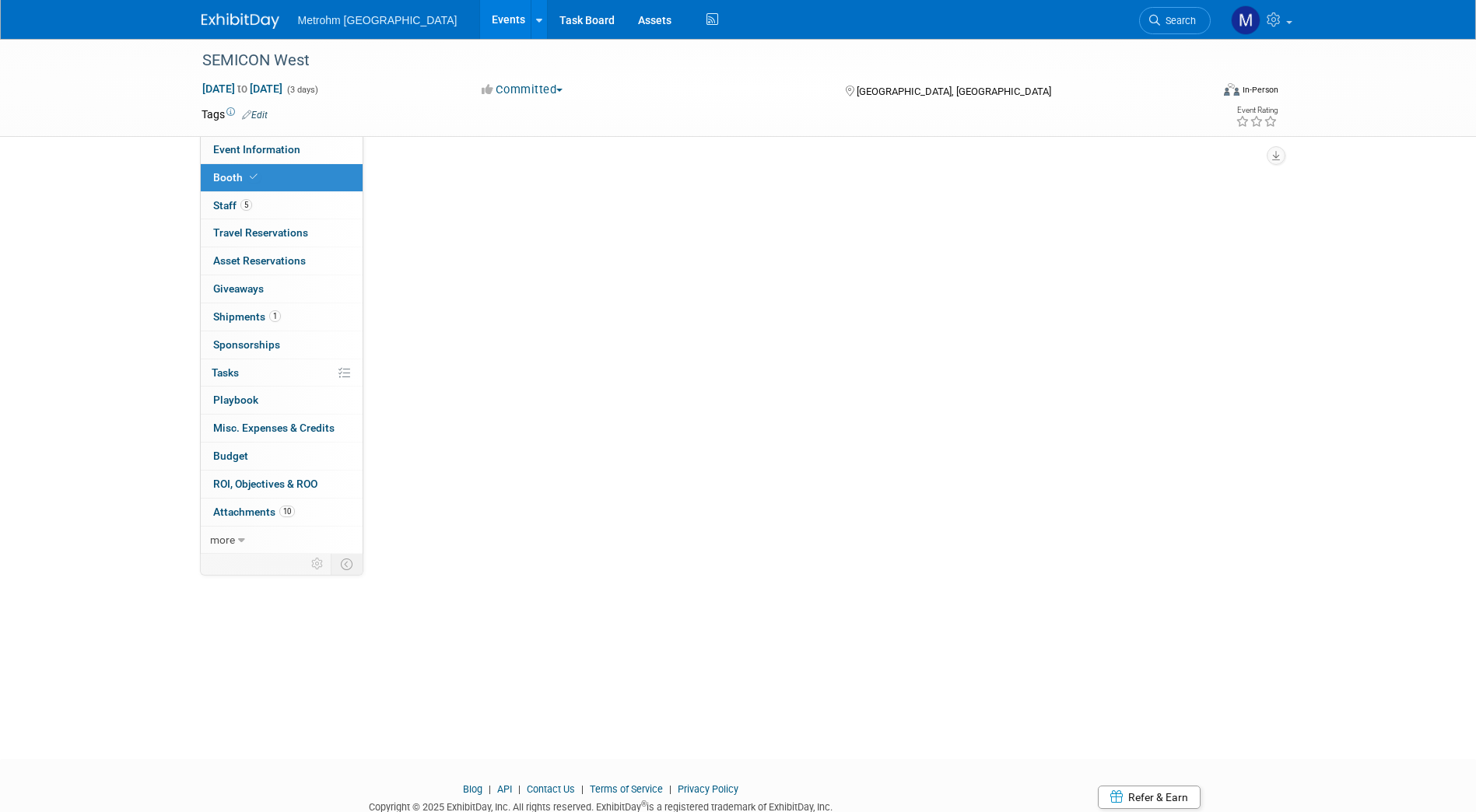
scroll to position [0, 0]
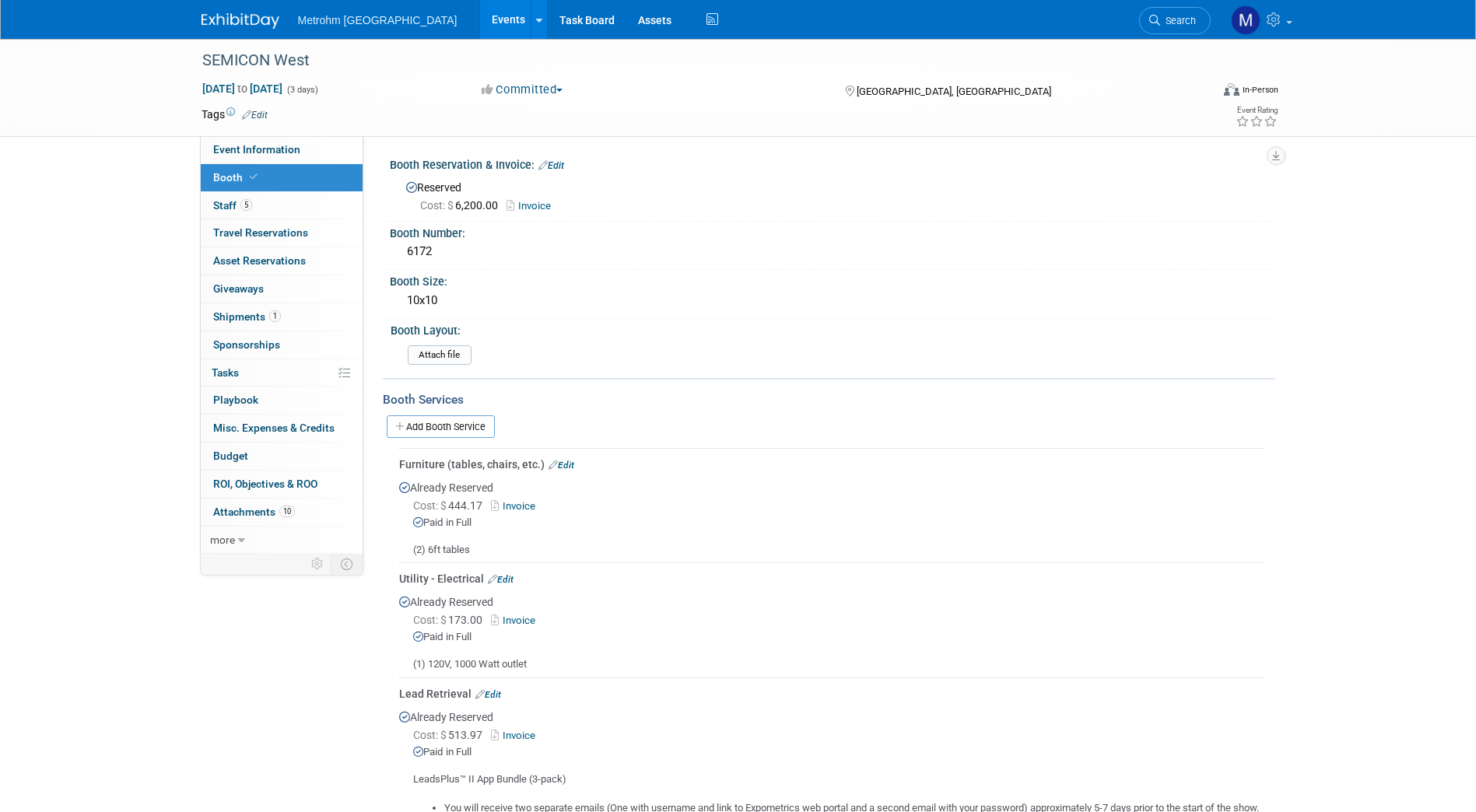
click at [538, 204] on link "Invoice" at bounding box center [533, 206] width 52 height 12
